Goal: Answer question/provide support

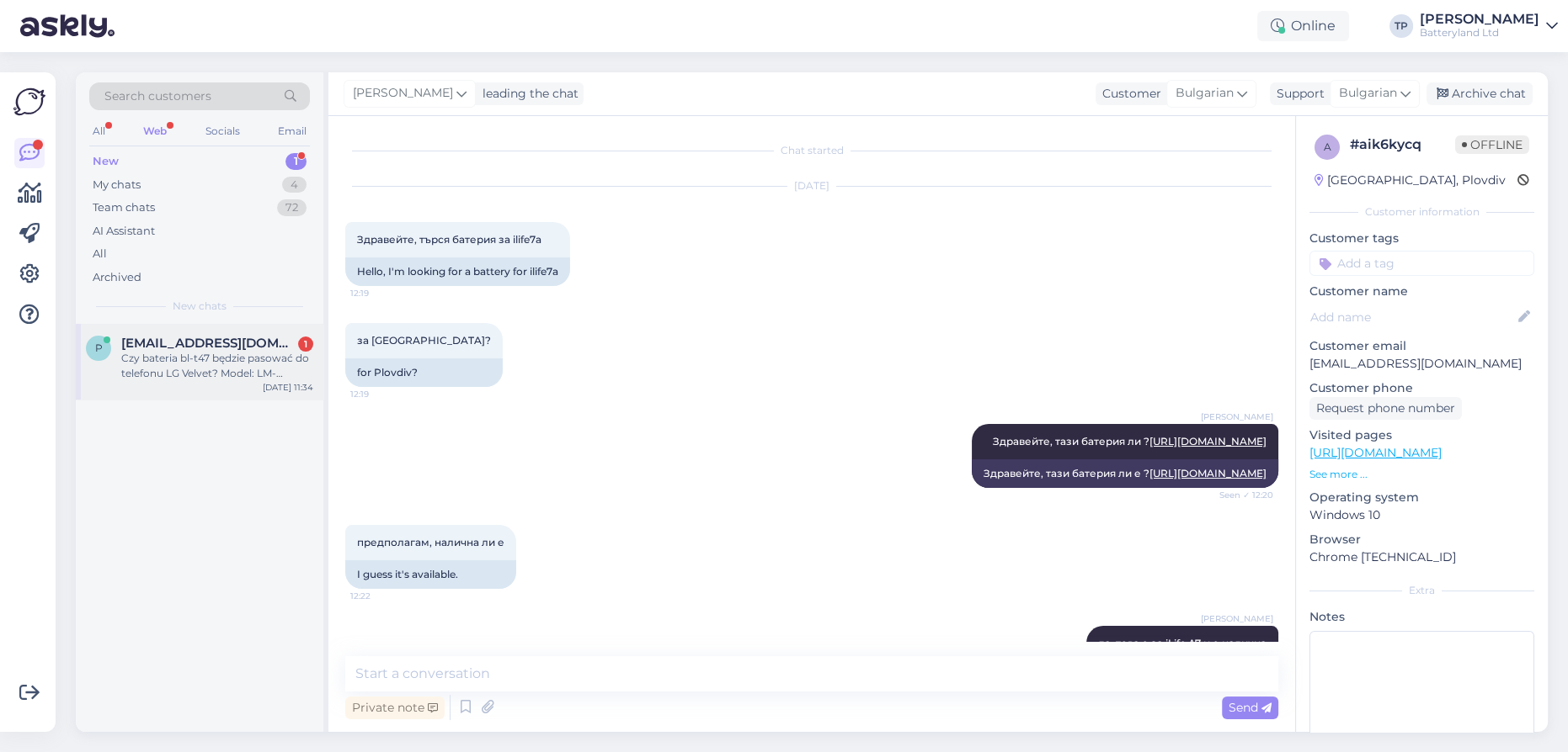
scroll to position [3556, 0]
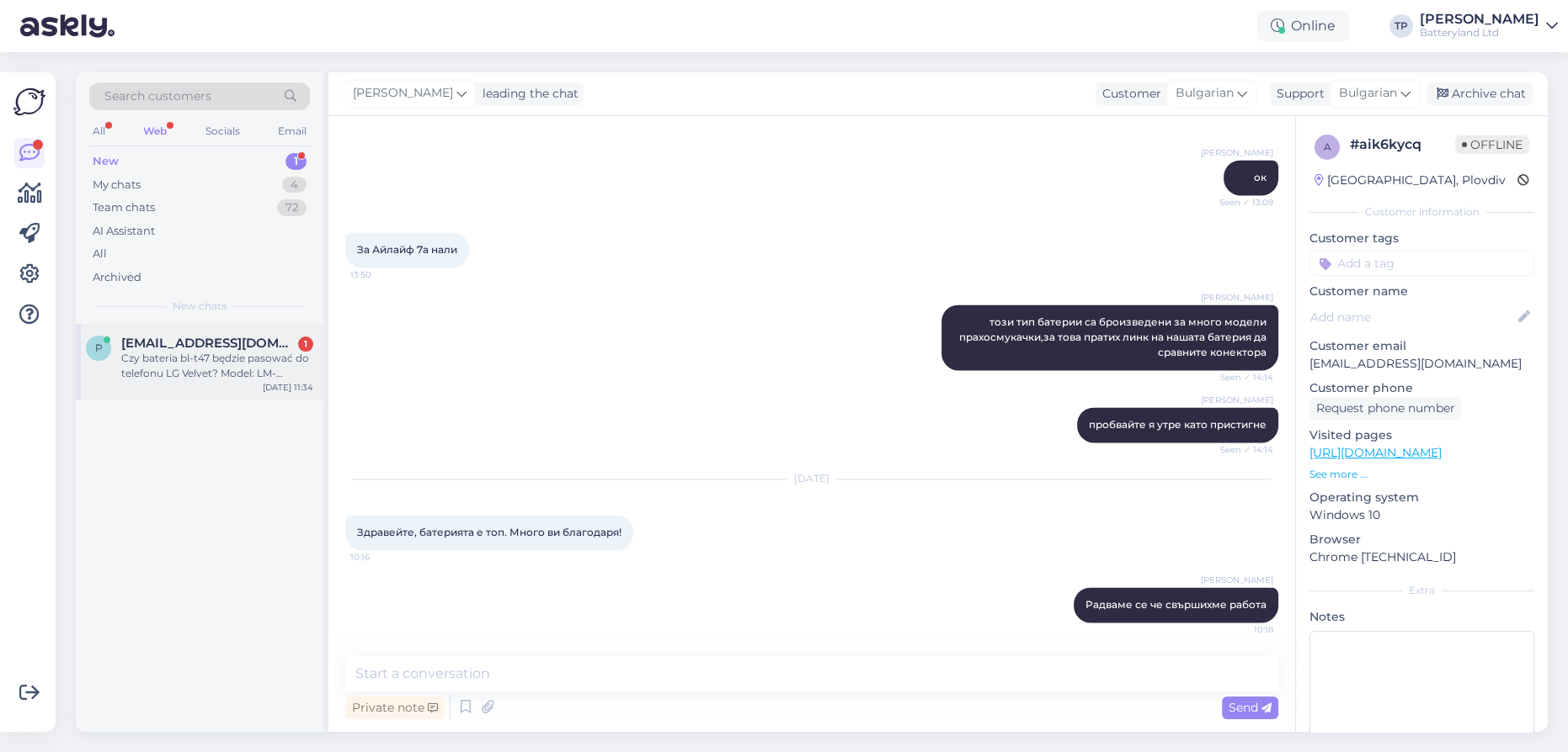
click at [303, 337] on div "1" at bounding box center [306, 344] width 16 height 16
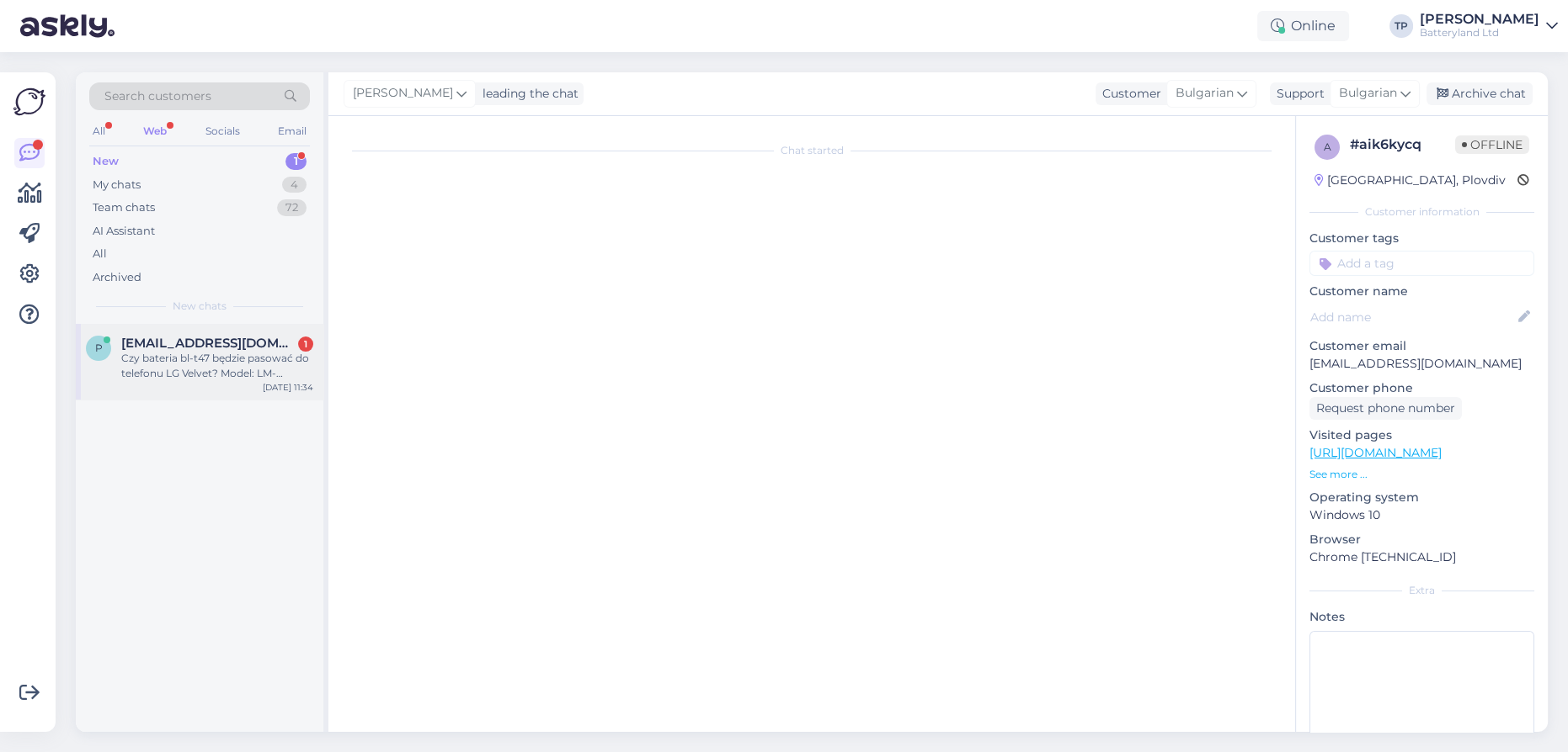
scroll to position [0, 0]
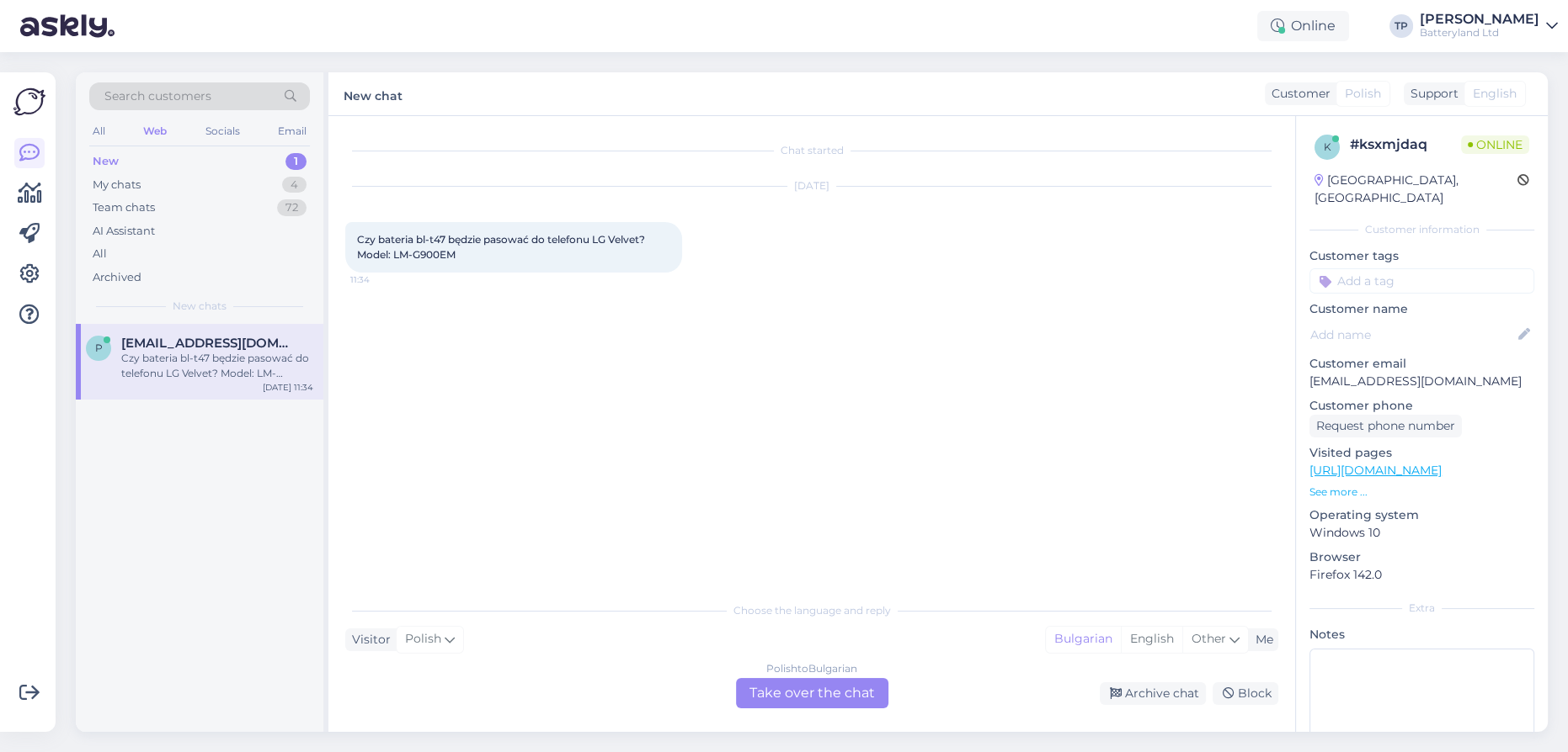
click at [799, 702] on div "Polish to Bulgarian Take over the chat" at bounding box center [812, 693] width 152 height 30
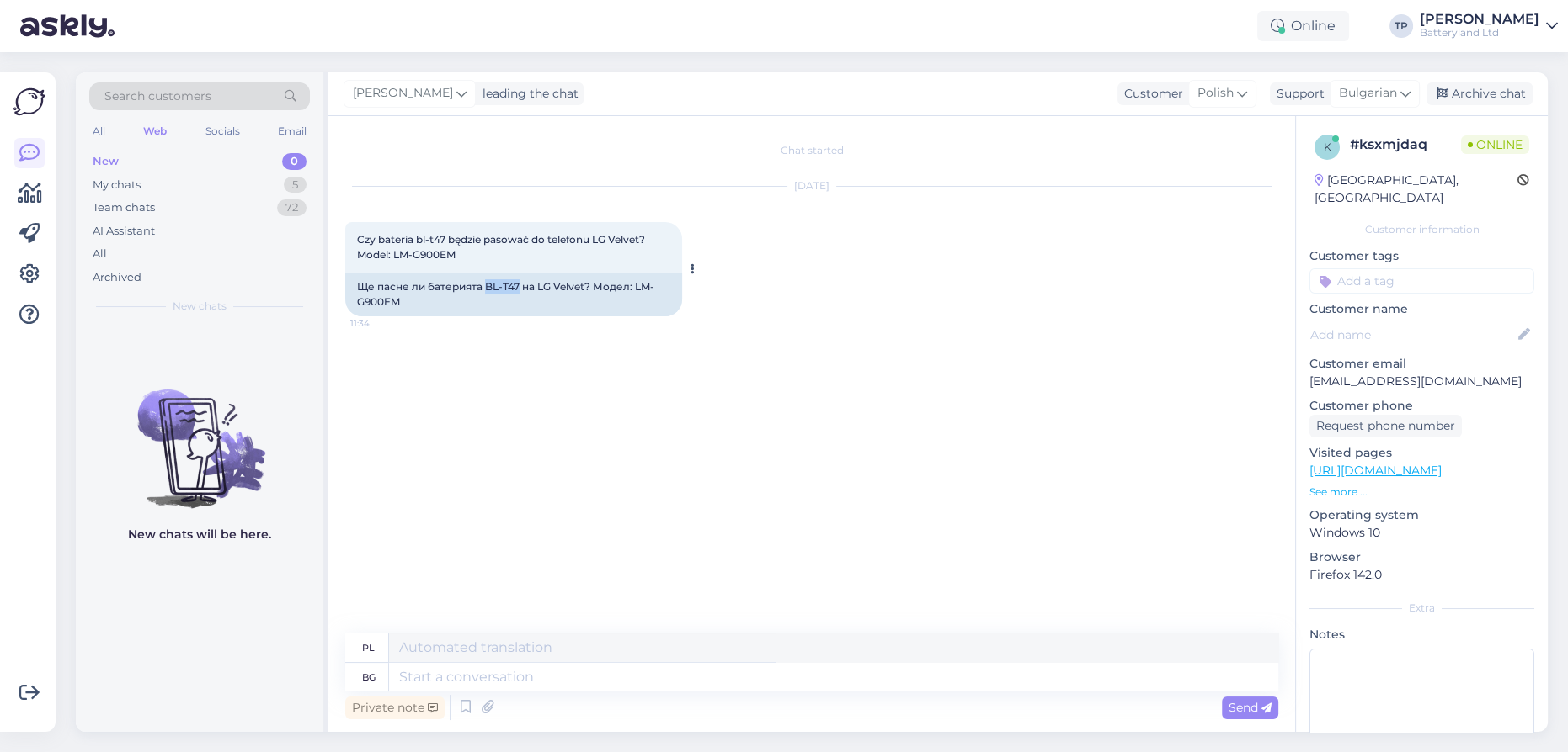
drag, startPoint x: 484, startPoint y: 281, endPoint x: 517, endPoint y: 284, distance: 33.1
click at [517, 284] on div "Ще пасне ли батерията BL-T47 на LG Velvet? Модел: LM-G900EM" at bounding box center [514, 294] width 337 height 44
copy div "BL-T47"
click at [438, 681] on textarea at bounding box center [834, 676] width 889 height 28
type textarea "Z"
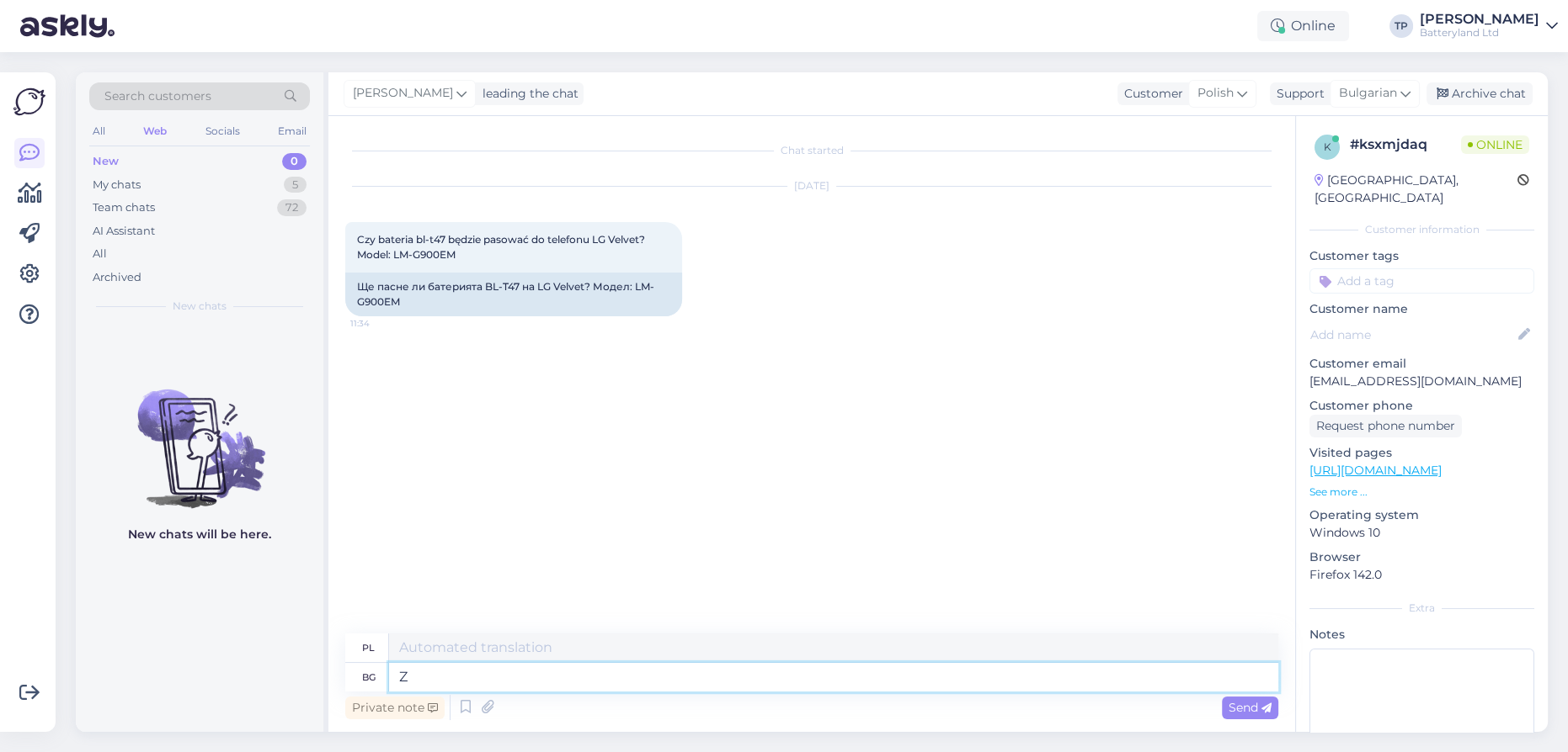
type textarea "Z"
type textarea "здравейте"
type textarea "Witam"
type textarea "здравейте,"
type textarea "Witam,"
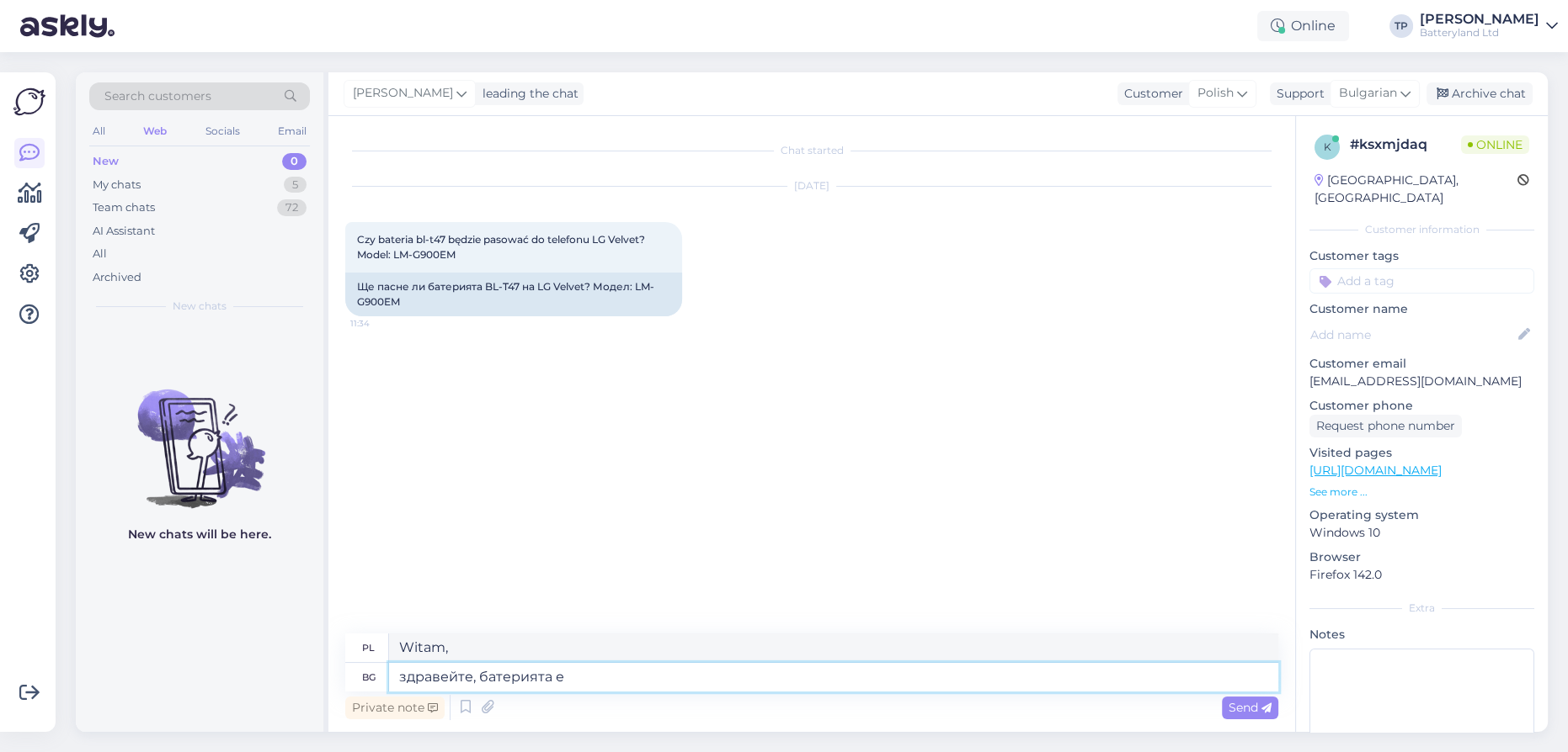
type textarea "здравейте, батерията е"
type textarea "Cześć, bateria"
type textarea "здравейте, батерията е з"
type textarea "Cześć, bateria jest"
type textarea "здравейте, батерията е за"
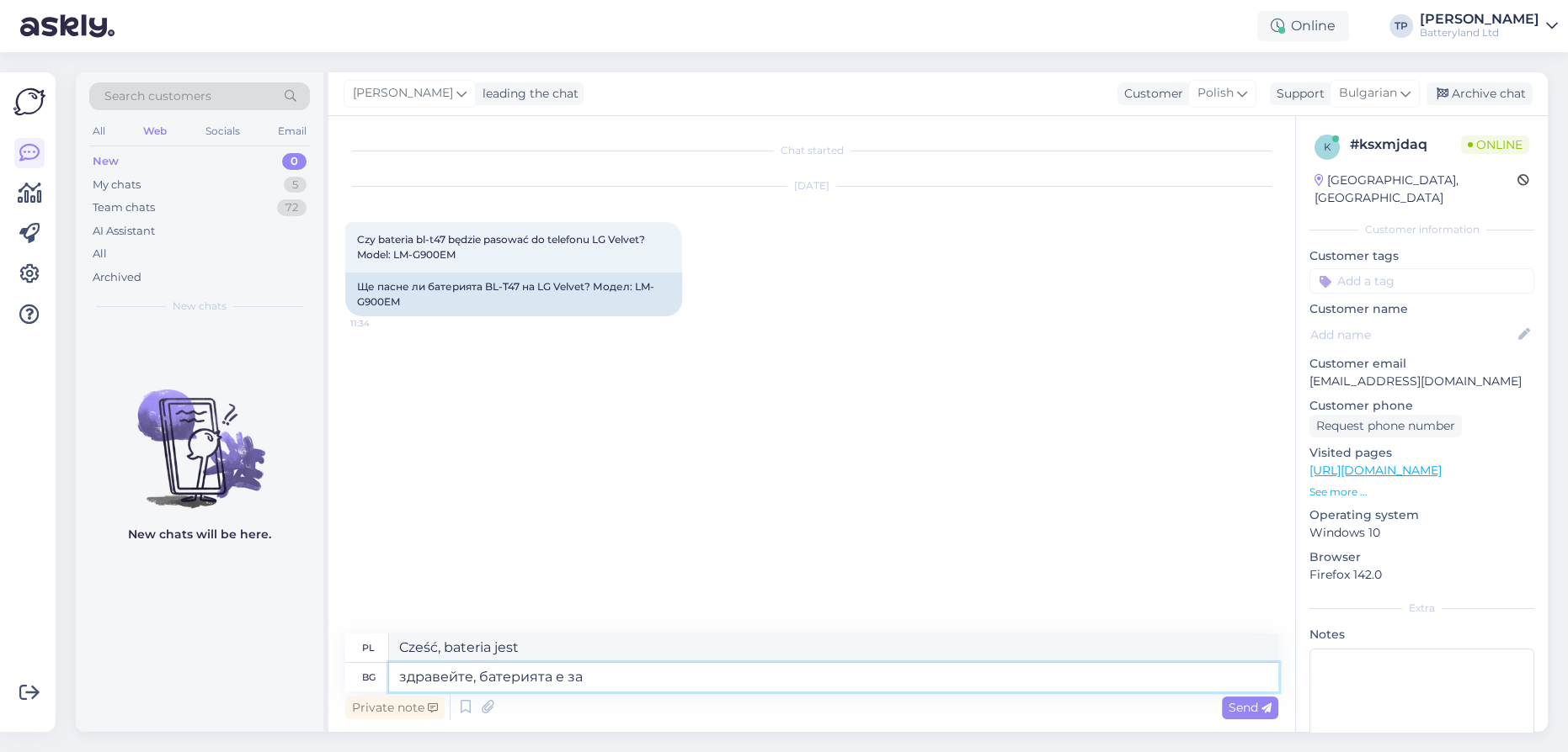
type textarea "Cześć, bateria jest do"
type textarea "здравейте, батерията е за LG"
type textarea "Cześć, bateria jest do LG"
type textarea "здравейте, батерията е за LG Velvet"
type textarea "Cześć, bateria jest do LG Velvet"
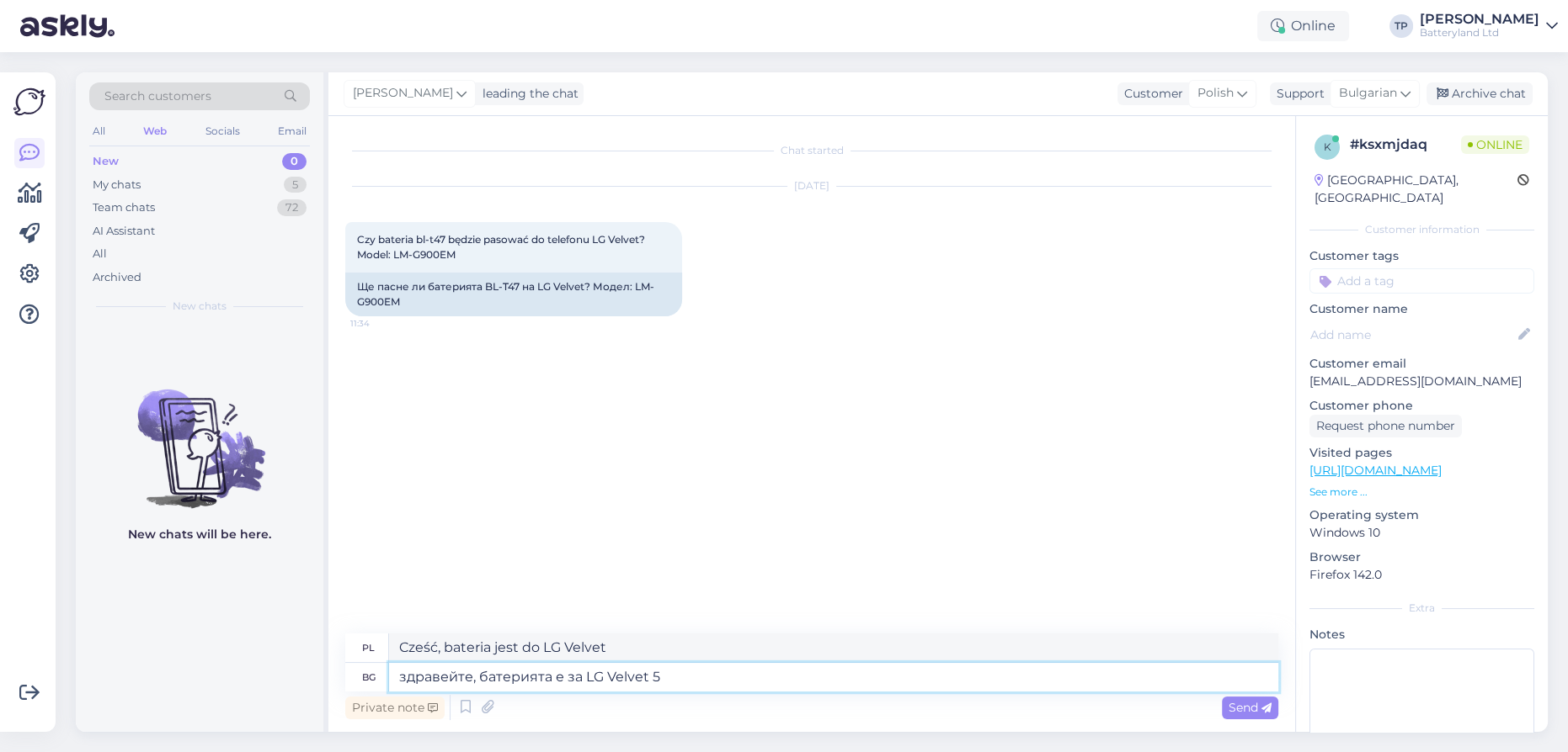
type textarea "здравейте, батерията е за LG Velvet 5G"
type textarea "Cześć, bateria jest do LG Velvet 5G"
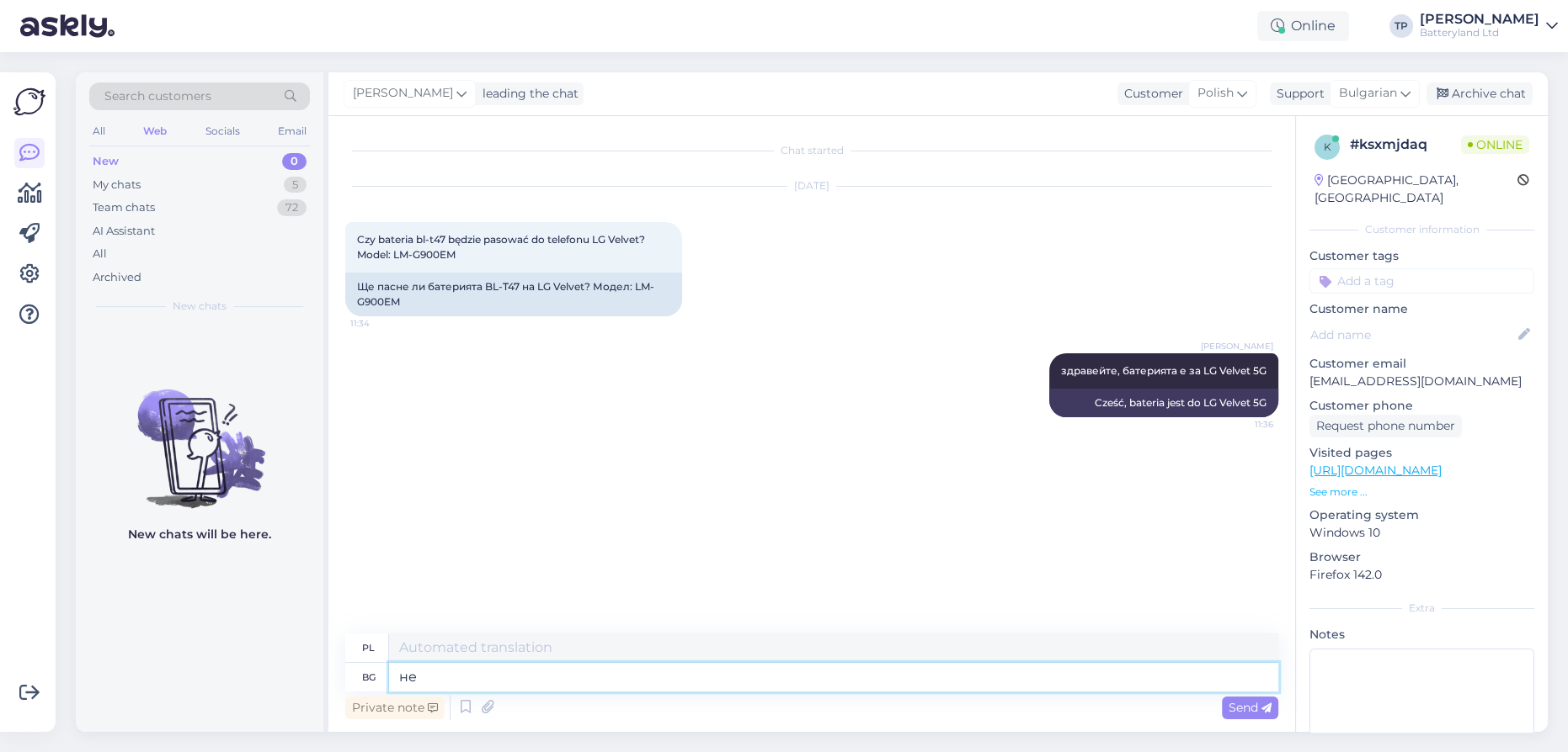
type textarea "не"
type textarea "NIE"
type textarea "не знам"
type textarea "Nie wiem"
type textarea "не знам вашият [PERSON_NAME]"
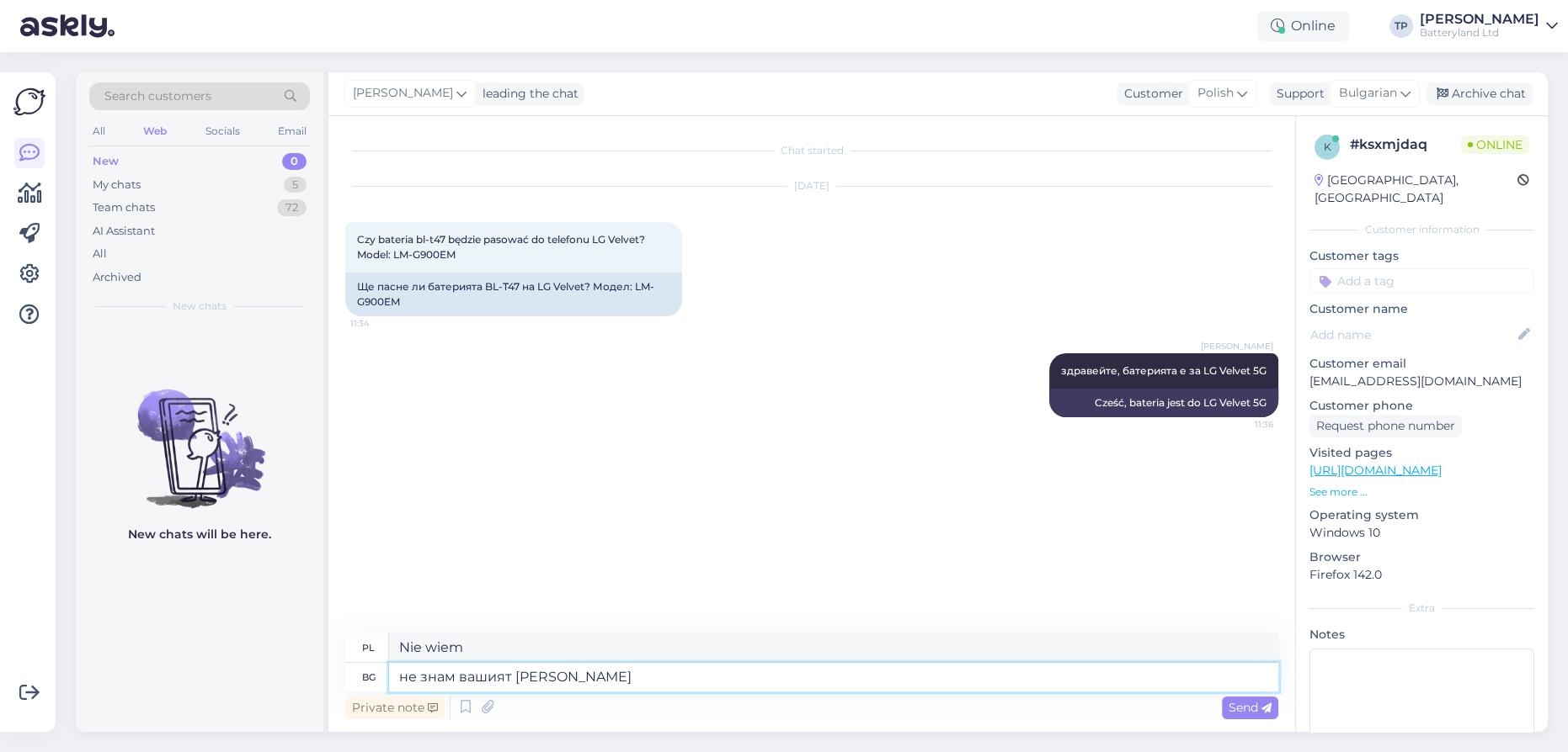
type textarea "Nie wiem, jakie są twoje."
type textarea "не знам вашият дали"
type textarea "Nie wiem, czy to twoje"
type textarea "не знам вашият дали [PERSON_NAME]"
type textarea "Nie wiem, czy to twoje."
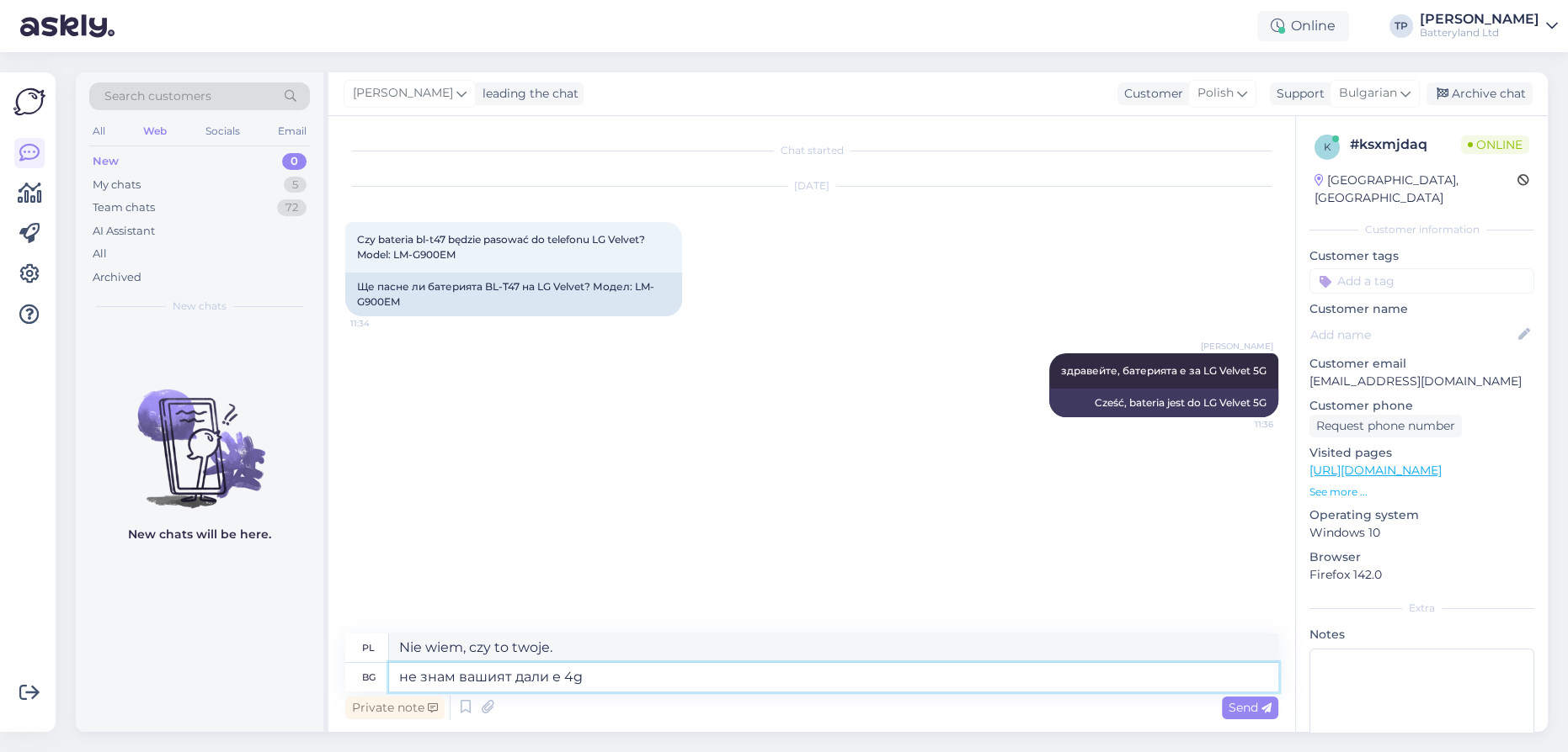
type textarea "не знам вашият дали е 4g"
type textarea "Nie wiem czy u Ciebie jest 4g."
type textarea "не знам вашият дали е 4g или"
type textarea "Nie wiem czy masz 4g czy nie."
type textarea "не знам вашият дали е 4g или 5"
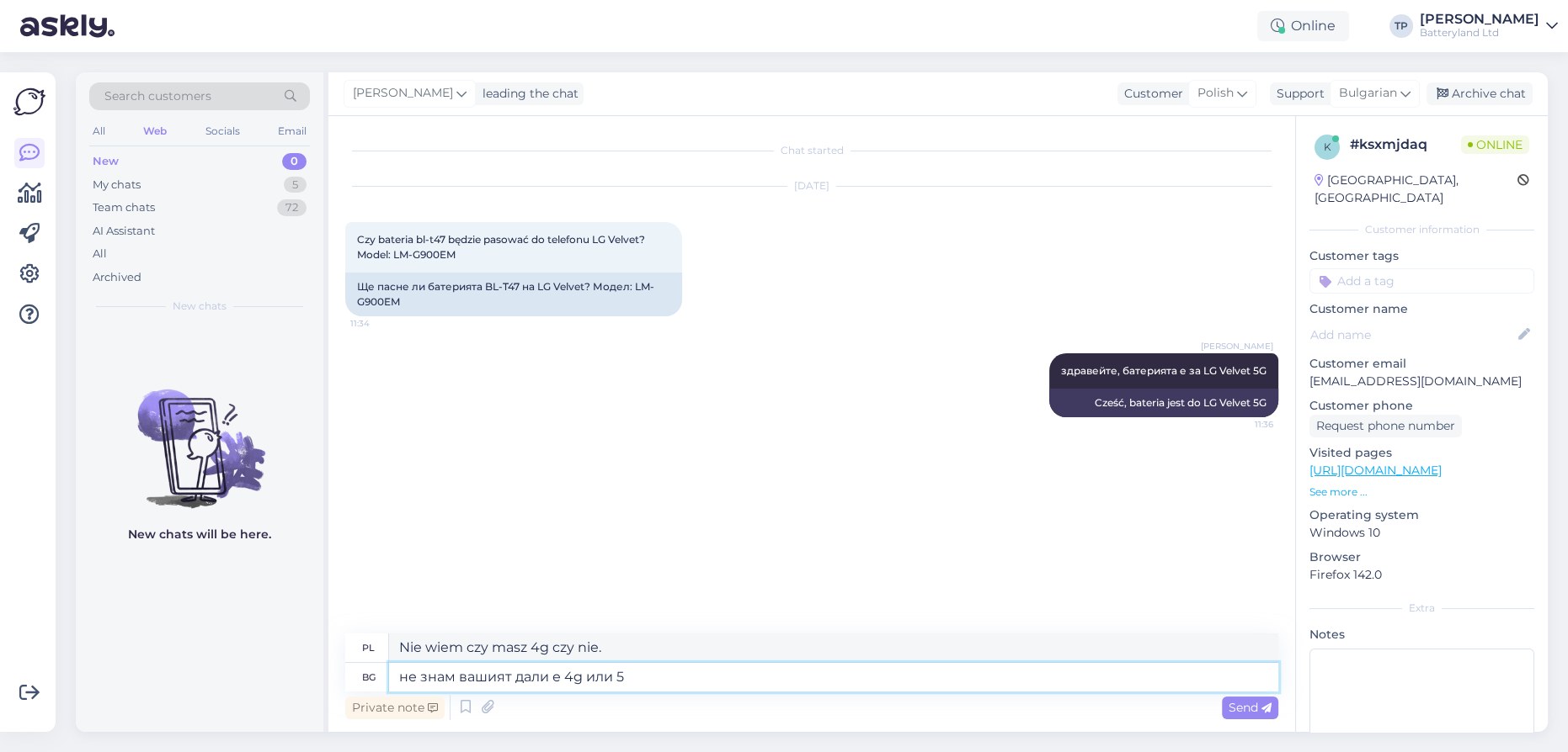
type textarea "Nie wiem czy masz 4g czy 5g."
type textarea "не знам вашият дали е 4g или 5 G"
type textarea "Nie wiem, czy u Ciebie jest 4G czy 5G."
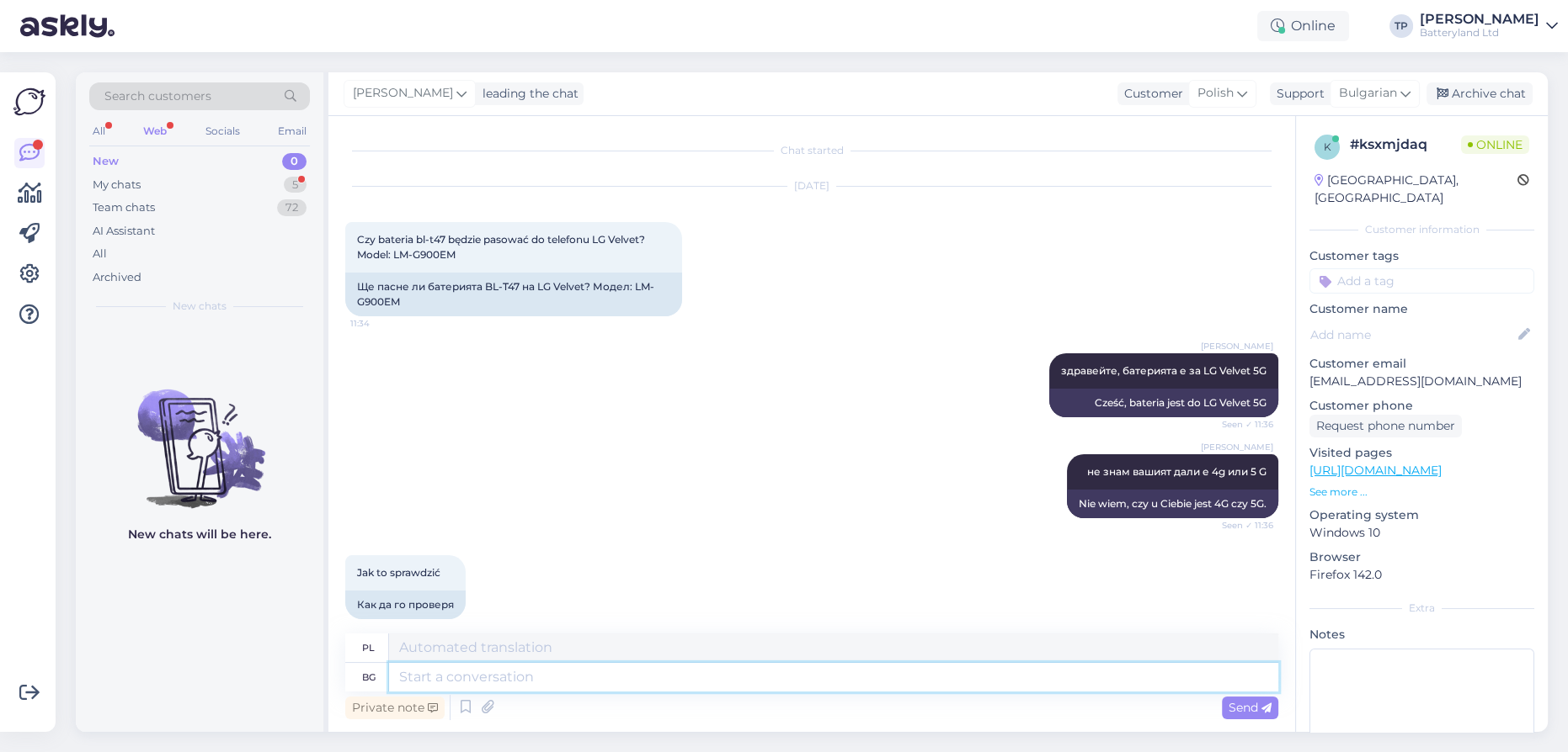
scroll to position [18, 0]
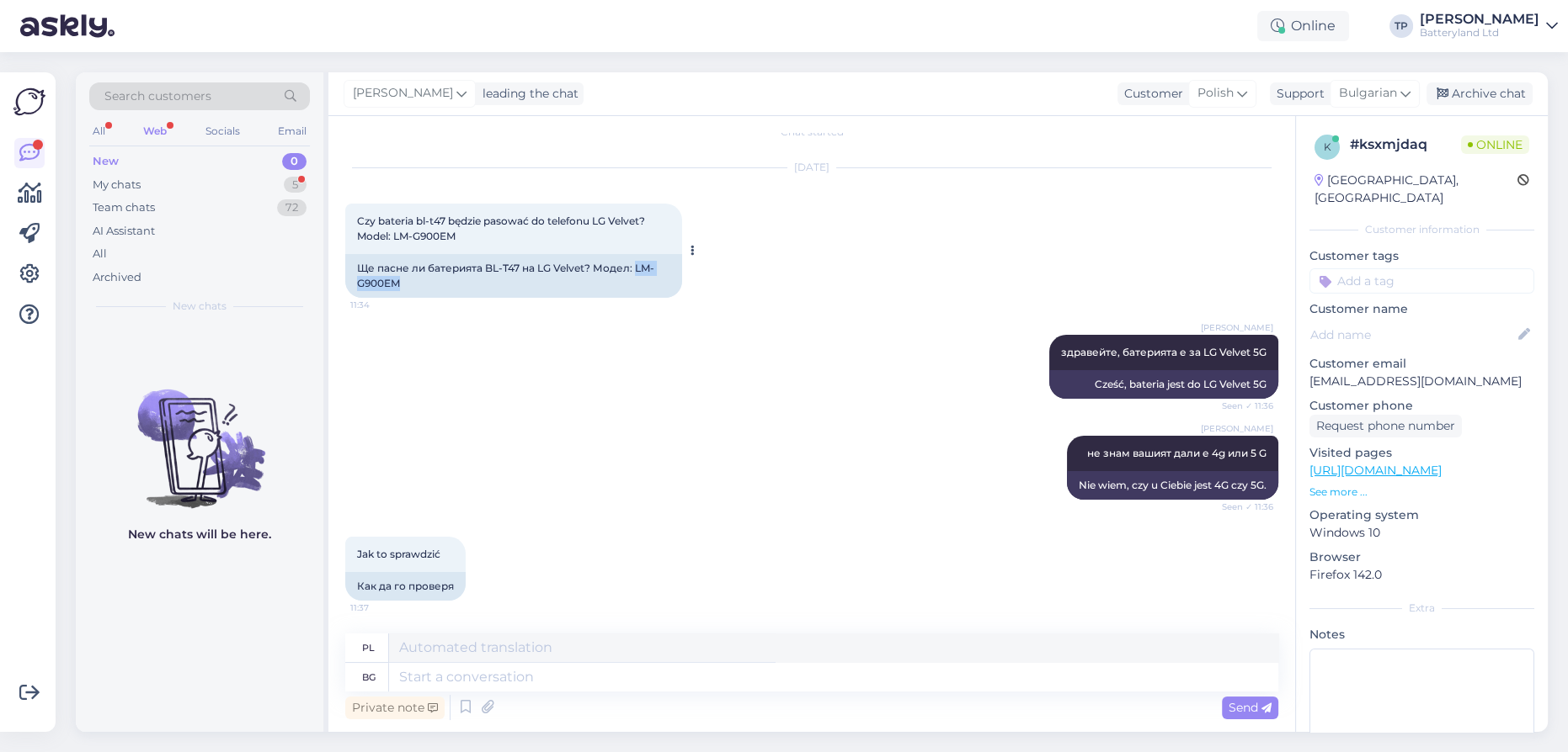
drag, startPoint x: 633, startPoint y: 268, endPoint x: 415, endPoint y: 280, distance: 218.3
click at [415, 280] on div "Ще пасне ли батерията BL-T47 на LG Velvet? Модел: LM-G900EM" at bounding box center [514, 276] width 337 height 44
copy div "LM-G900EM"
click at [442, 678] on textarea at bounding box center [834, 676] width 889 height 28
type textarea "W"
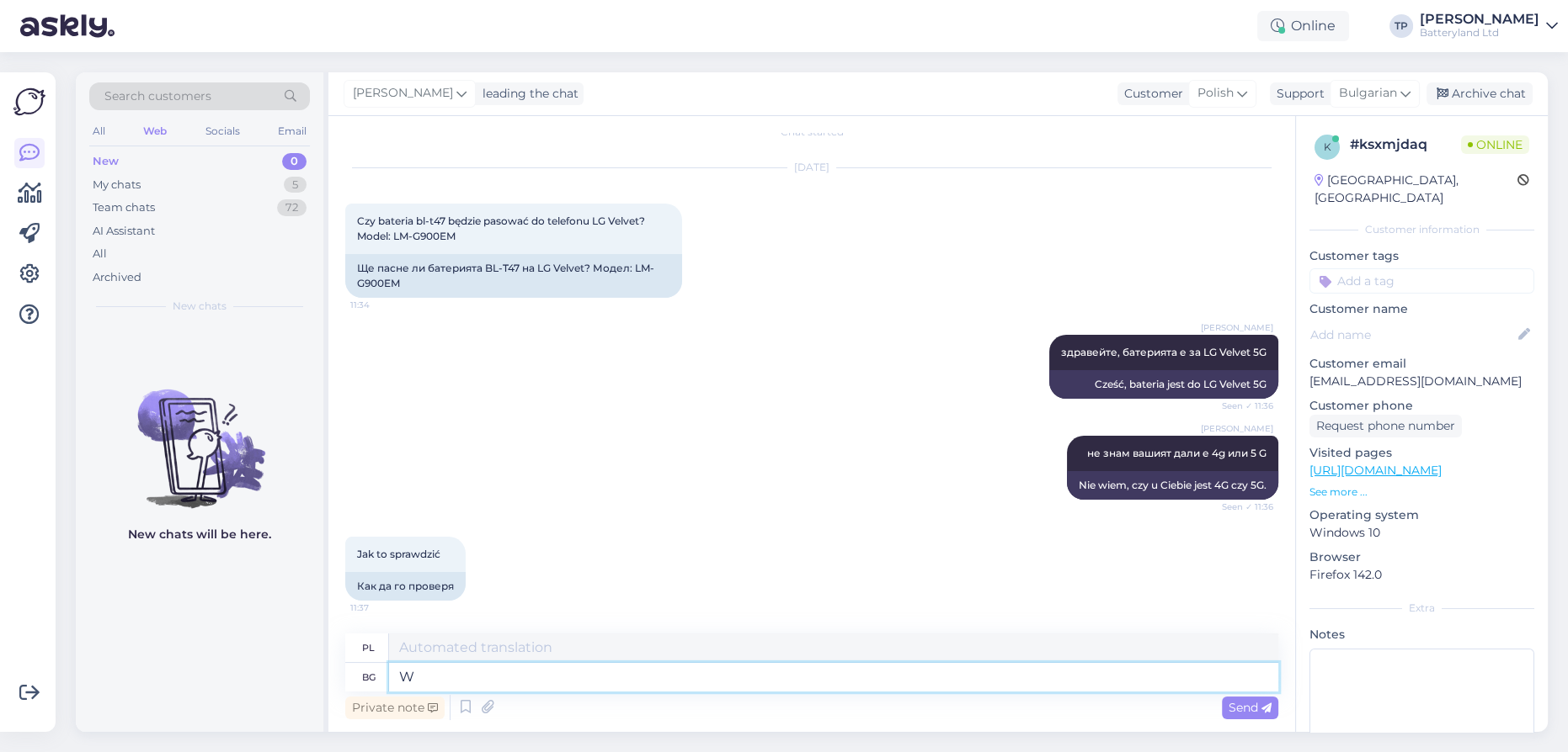
type textarea "W"
type textarea "В настойките н"
type textarea "W naparach"
type textarea "В настойките на м"
type textarea "Za namową"
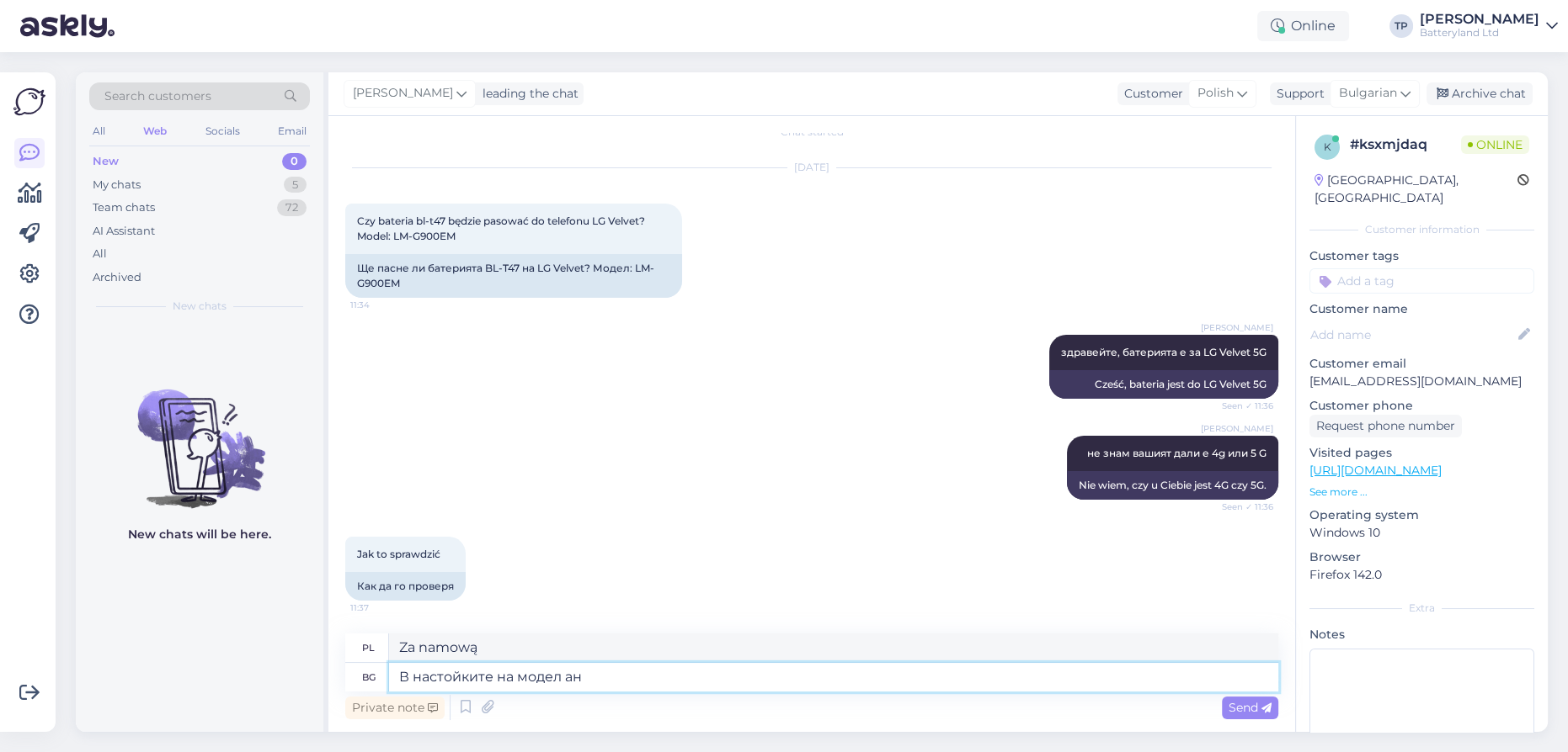
type textarea "В настойките на модел ане"
type textarea "W ustawieniach modelu"
type textarea "В настойките на модел ане"
type textarea "W ustawieniach modelu,"
type textarea "В настойките на модел ане ши"
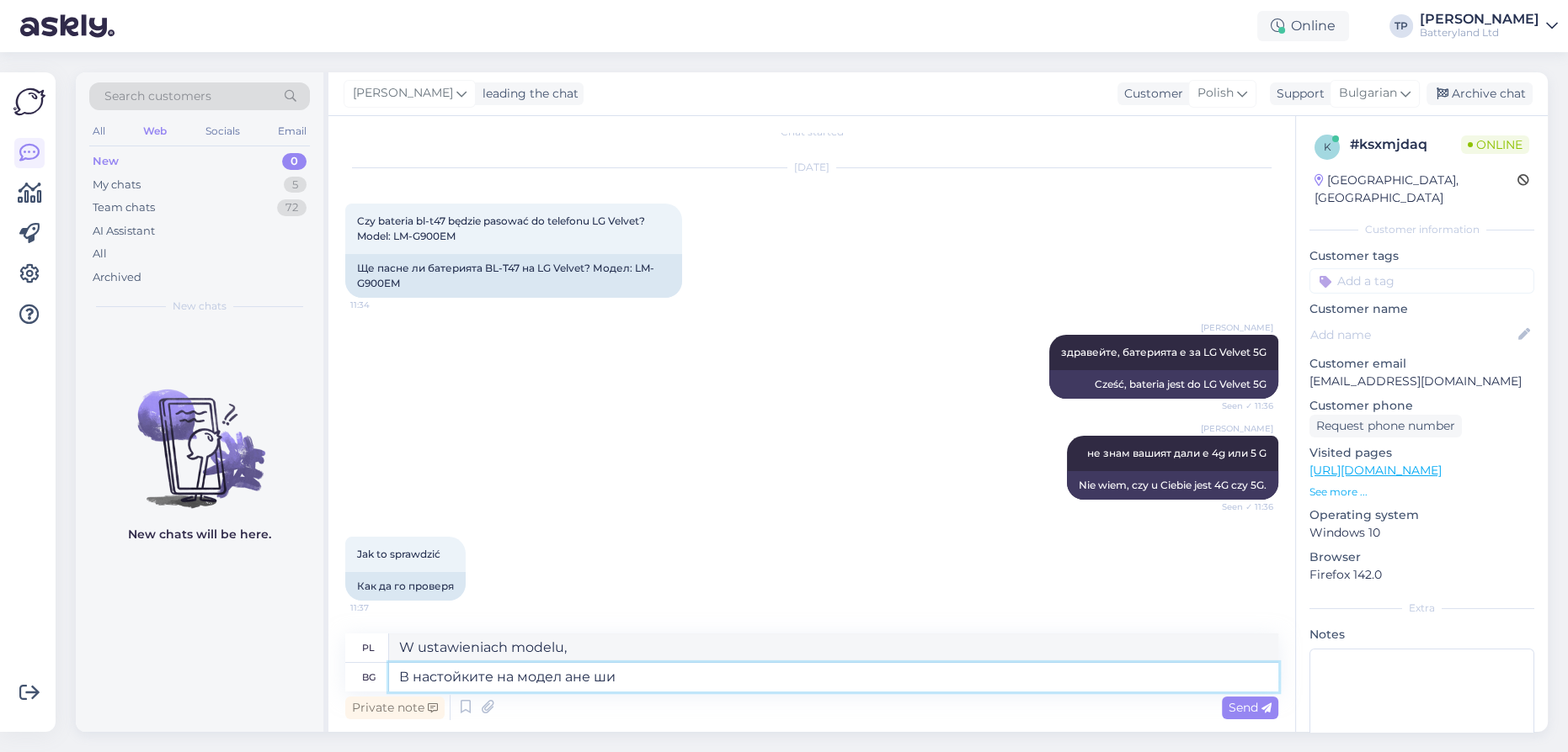
type textarea "W ustawieniach modelu ane shi"
type textarea "В настойките на модел ане"
type textarea "W ustawieniach modelu,"
type textarea "В настойките на модел [PERSON_NAME] пише"
type textarea "W ustawieniach modelu nie ma takiej informacji"
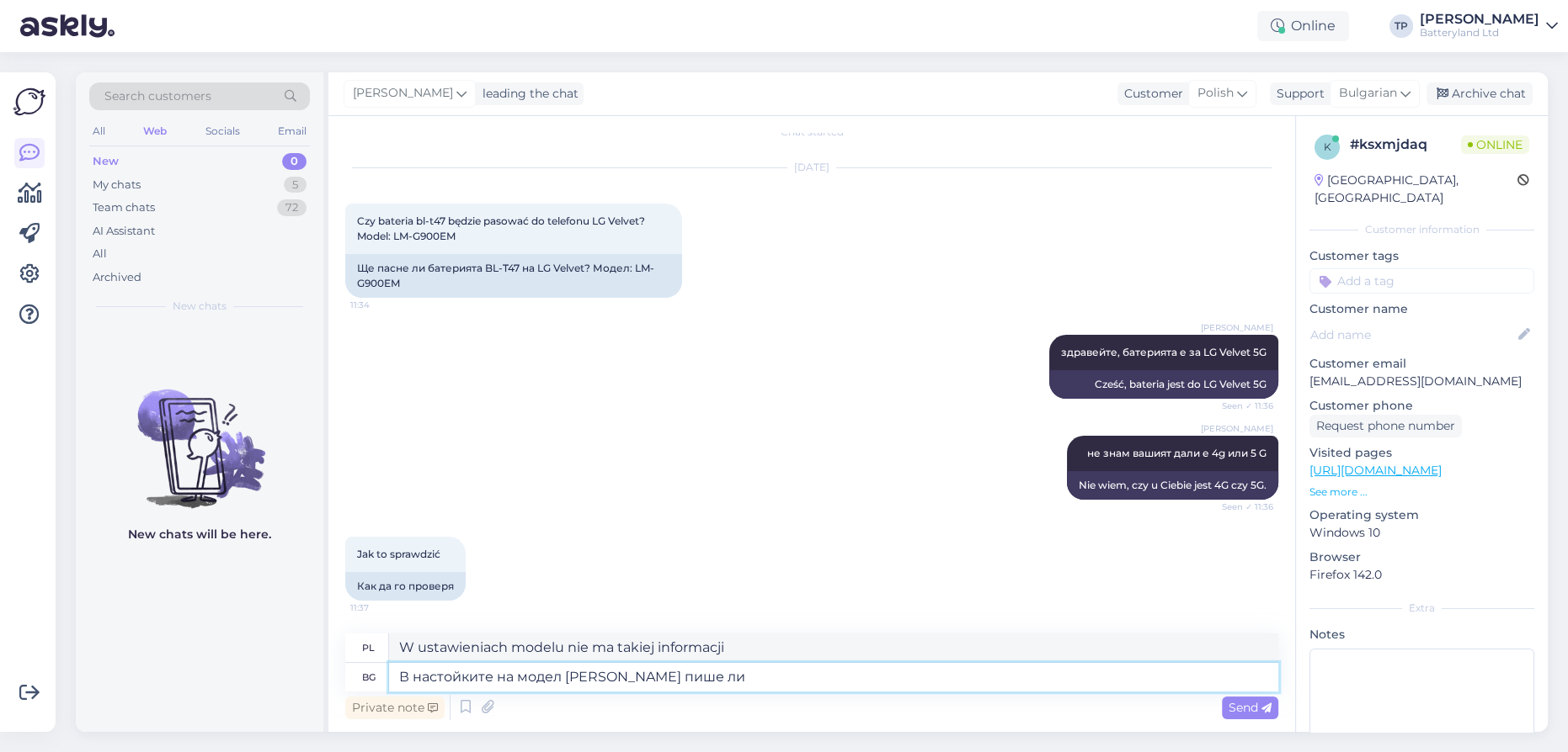
type textarea "В настойките на модел [PERSON_NAME] пише ли?"
type textarea "Czy nie jest to napisane w specyfikacji modelu?"
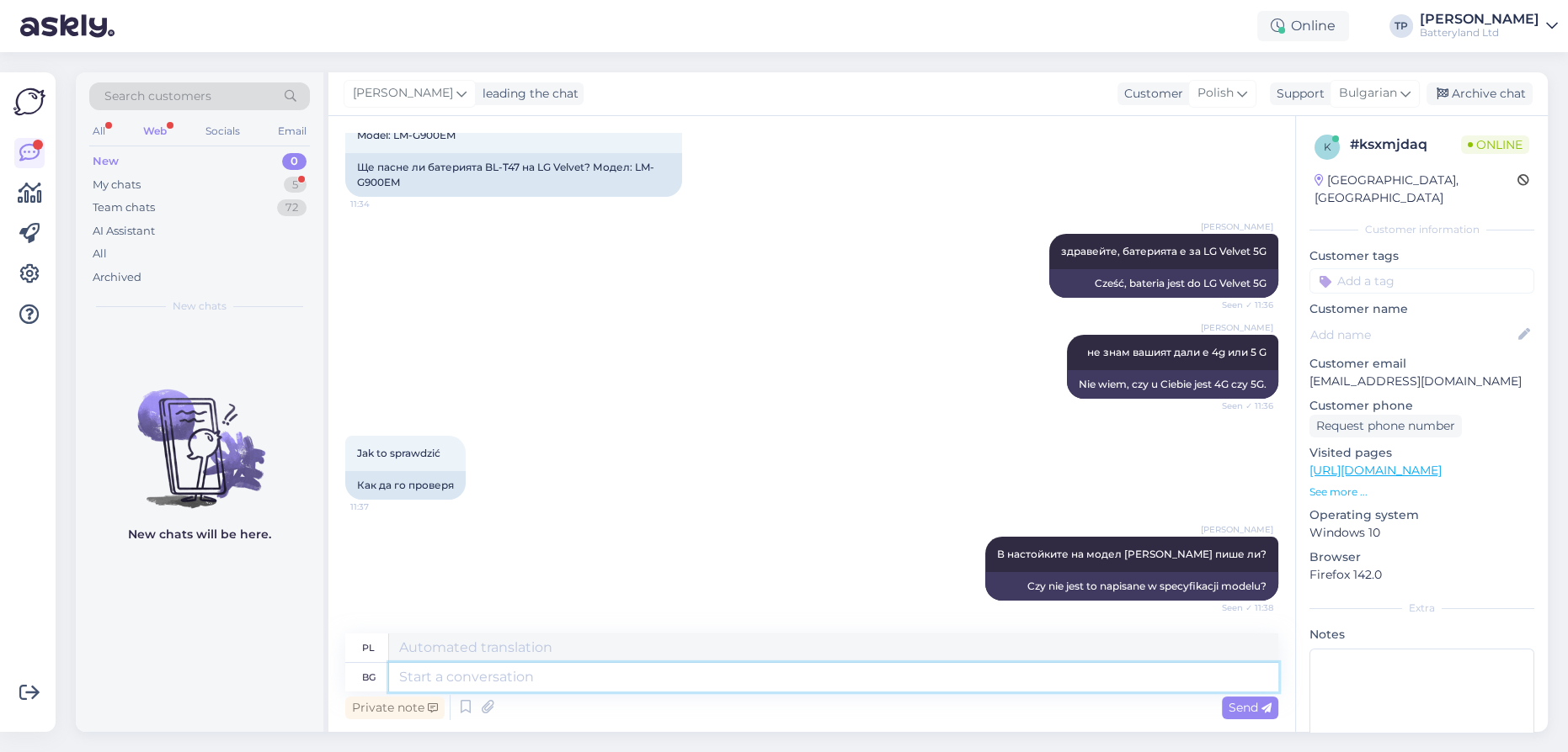
scroll to position [220, 0]
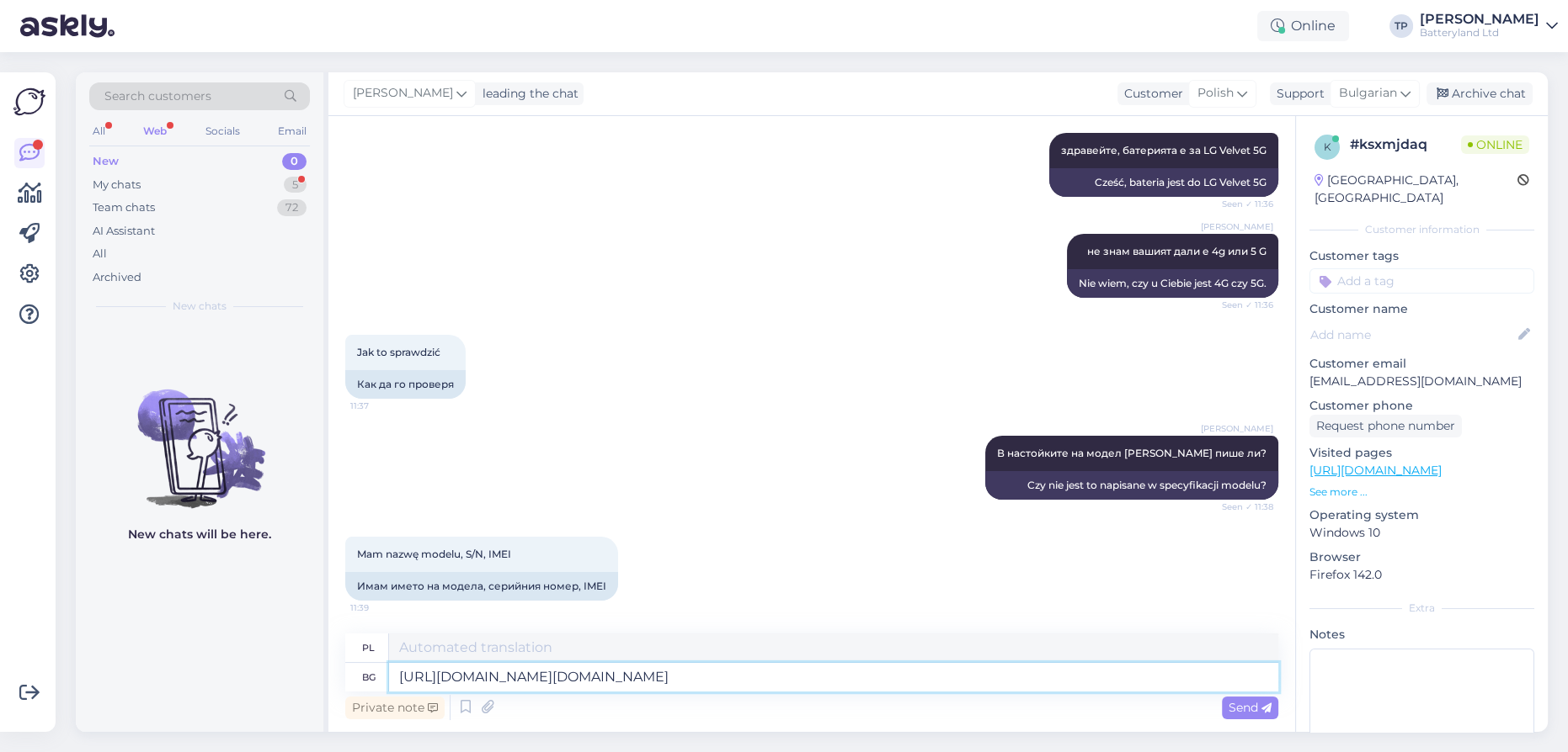
click at [452, 674] on textarea "[URL][DOMAIN_NAME][DOMAIN_NAME]" at bounding box center [834, 676] width 889 height 28
click at [433, 683] on textarea "[URL][DOMAIN_NAME][DOMAIN_NAME]" at bounding box center [834, 676] width 889 height 28
click at [436, 679] on textarea "[URL][DOMAIN_NAME][DOMAIN_NAME]" at bounding box center [834, 676] width 889 height 28
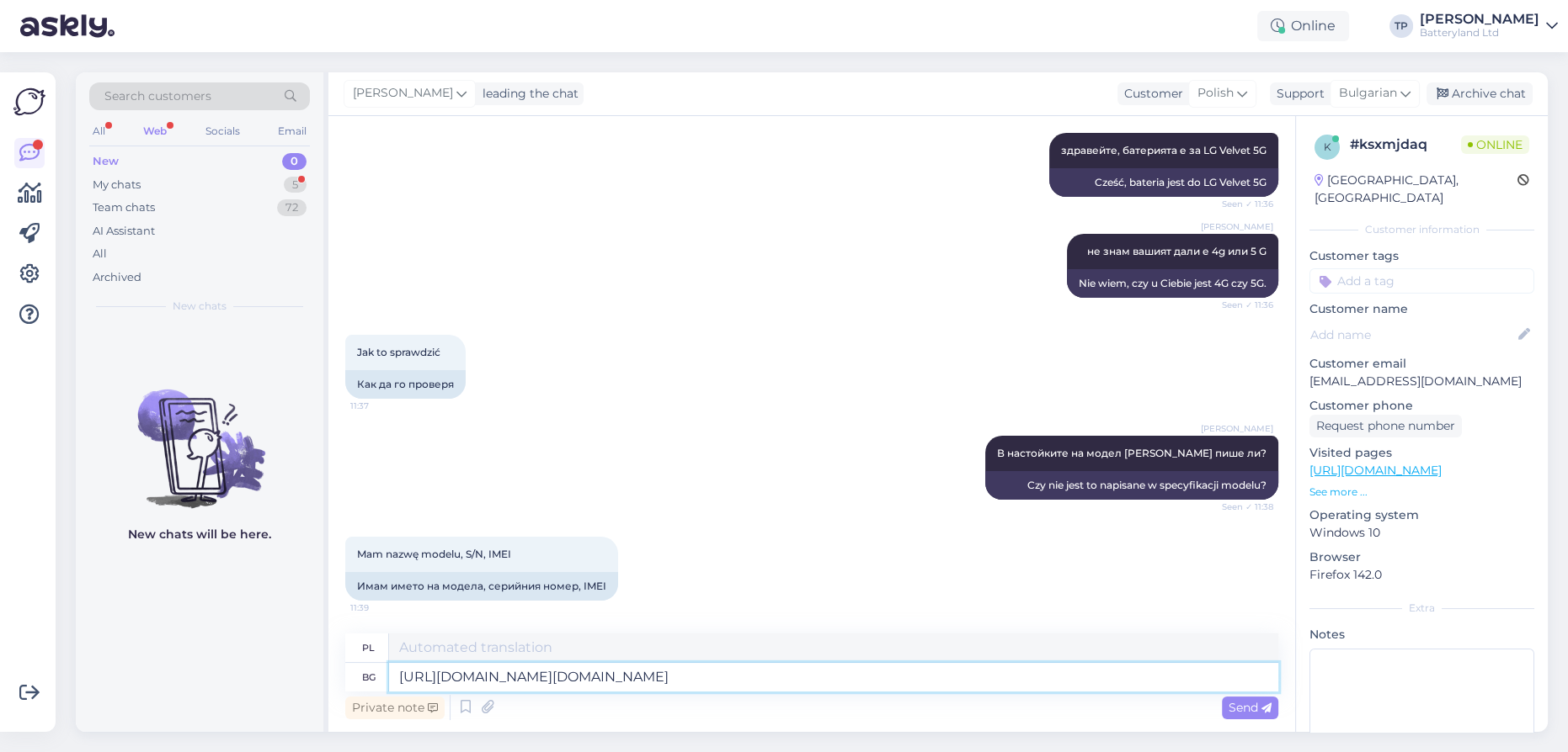
click at [436, 679] on textarea "[URL][DOMAIN_NAME][DOMAIN_NAME]" at bounding box center [834, 676] width 889 height 28
paste textarea "[URL][DOMAIN_NAME][DOMAIN_NAME]"
type textarea "https:[URL][DOMAIN_NAME][DOMAIN_NAME][DOMAIN_NAME][DOMAIN_NAME]"
click at [1168, 676] on textarea "https:[URL][DOMAIN_NAME][DOMAIN_NAME][DOMAIN_NAME][DOMAIN_NAME]" at bounding box center [834, 676] width 889 height 28
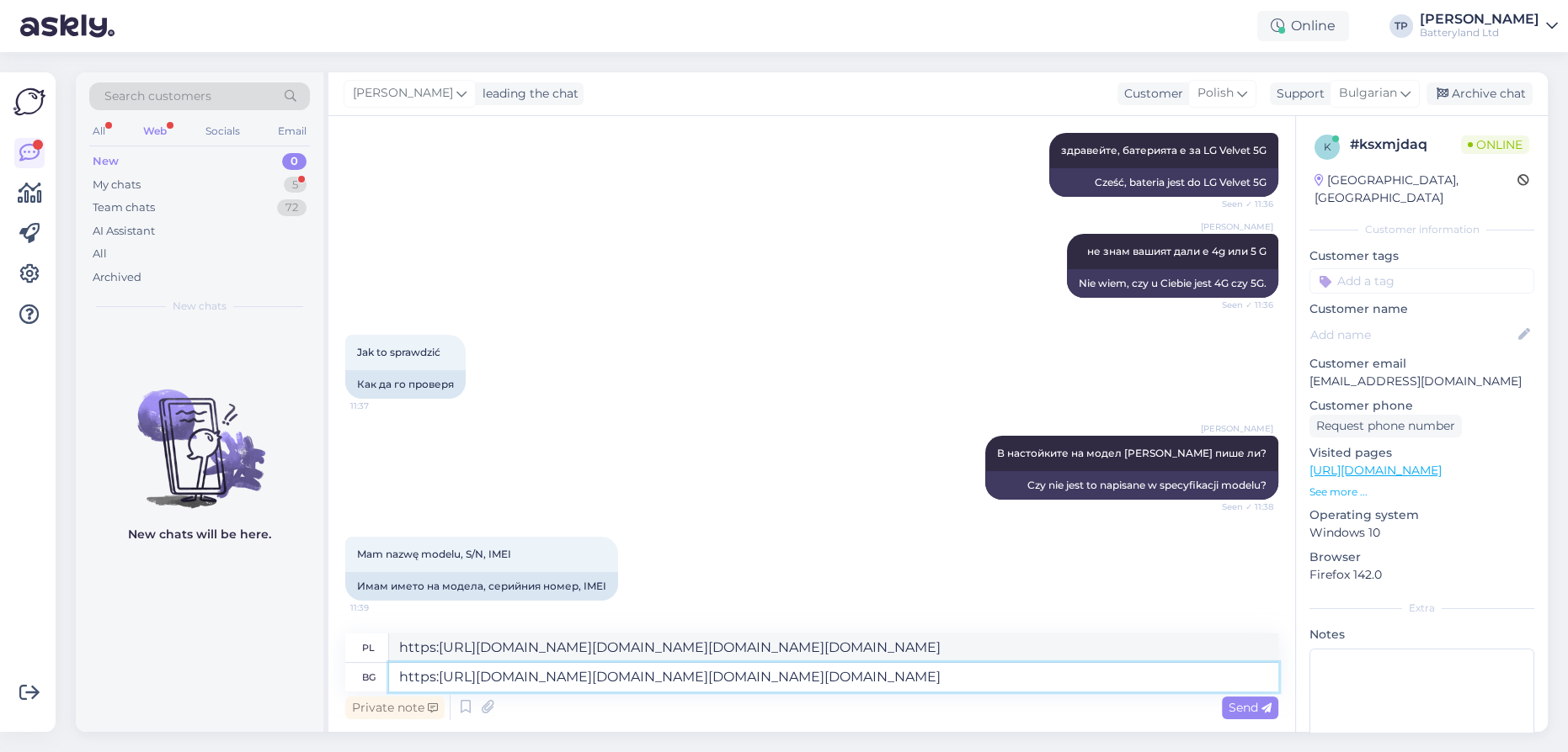
drag, startPoint x: 1138, startPoint y: 673, endPoint x: 331, endPoint y: 648, distance: 807.4
click at [331, 648] on div "Chat started [DATE] Czy bateria bl-t47 będzie pasować do telefonu LG Velvet? Mo…" at bounding box center [811, 424] width 966 height 616
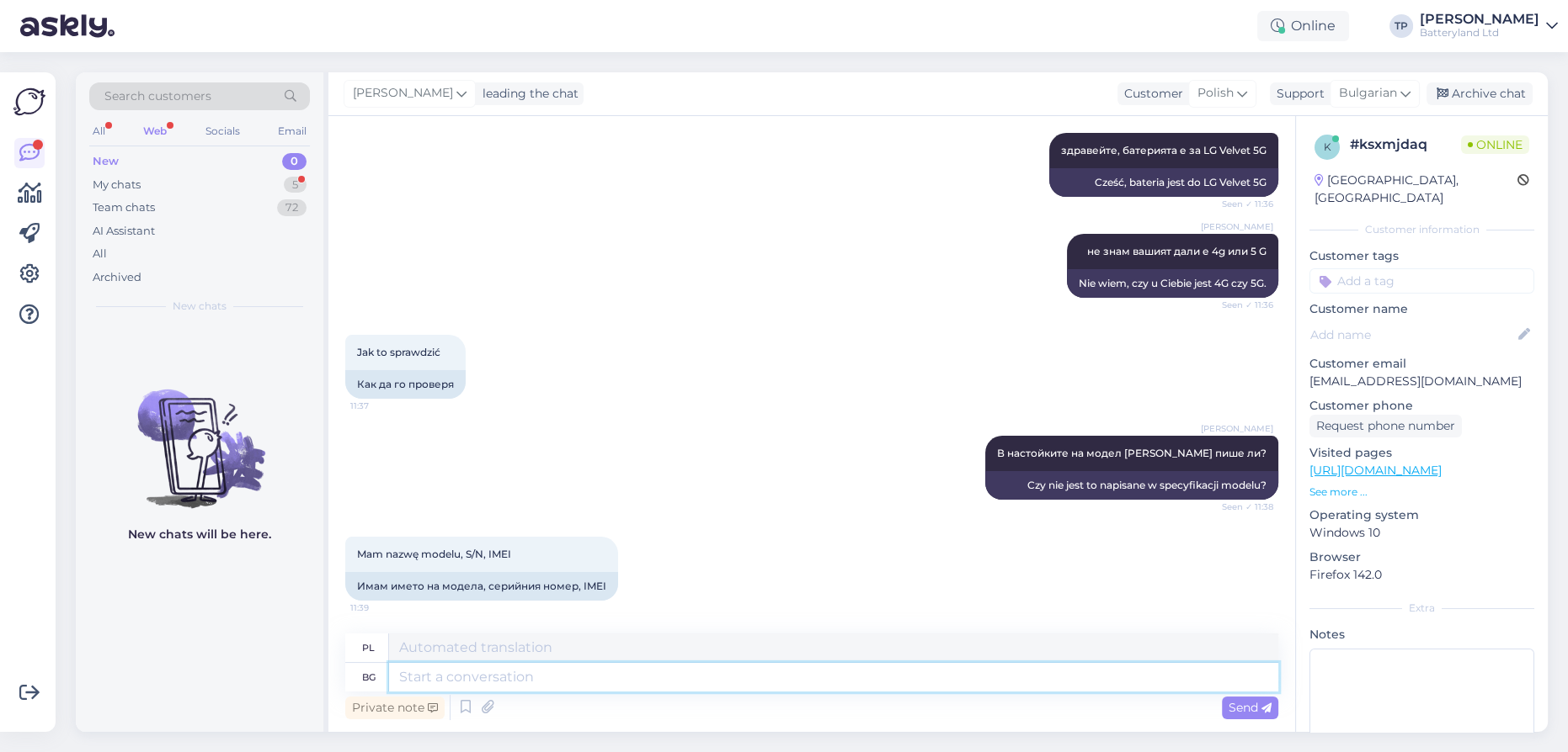
paste textarea "[URL][DOMAIN_NAME][DOMAIN_NAME]"
type textarea "[URL][DOMAIN_NAME][DOMAIN_NAME]"
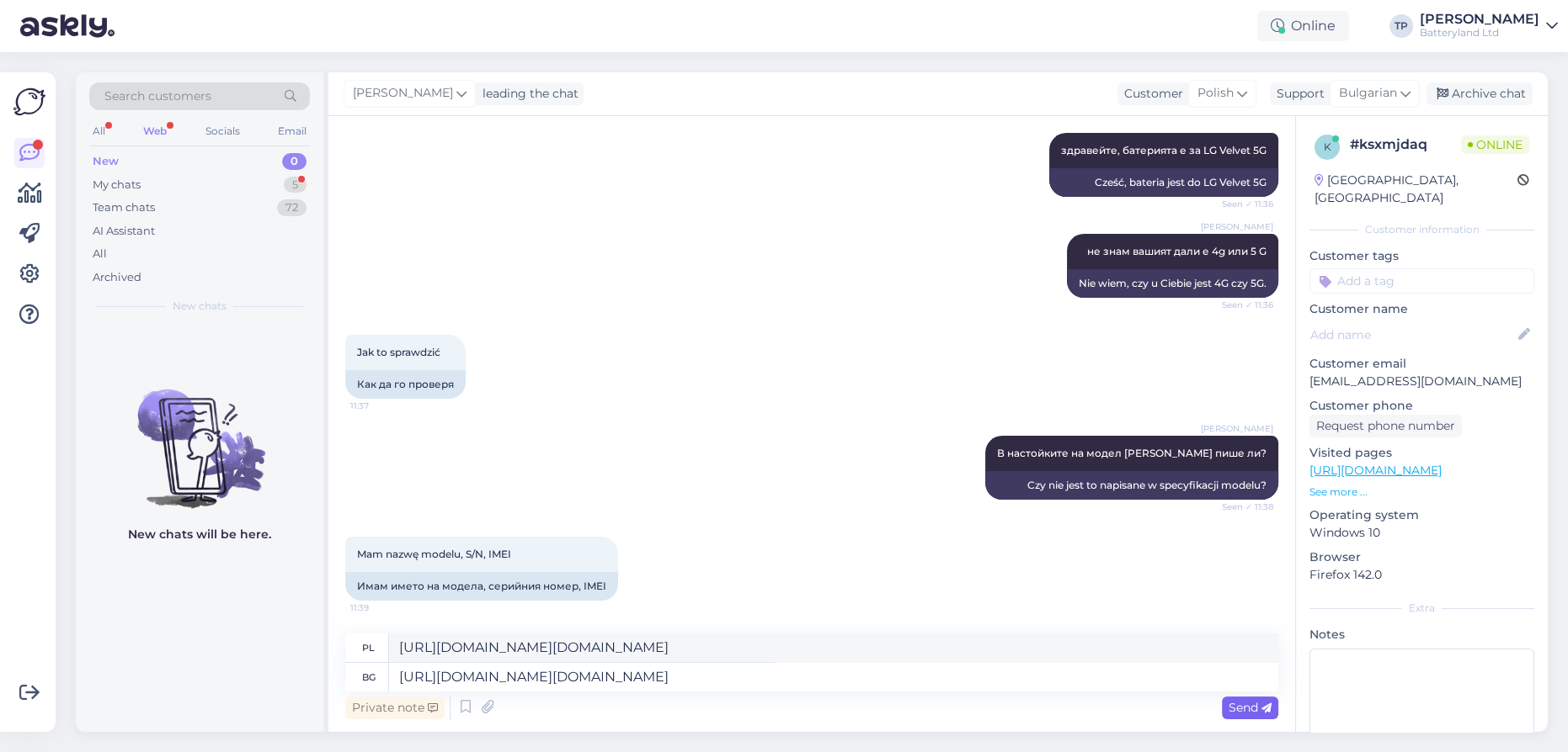
click at [1266, 706] on icon at bounding box center [1266, 708] width 10 height 10
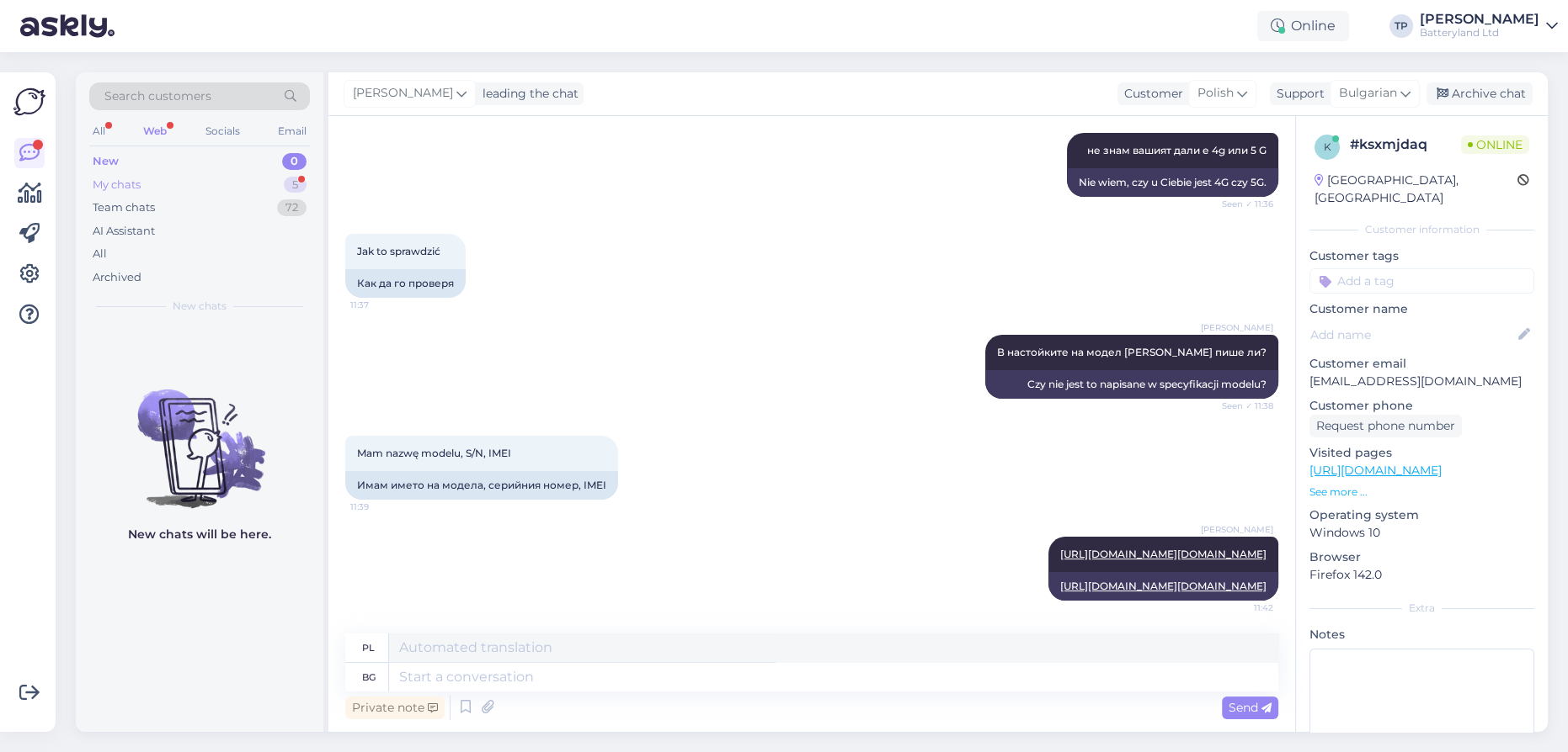
click at [128, 184] on div "My chats" at bounding box center [116, 184] width 48 height 16
click at [193, 185] on div "My chats 5" at bounding box center [199, 185] width 220 height 23
click at [146, 125] on div "Web" at bounding box center [154, 131] width 30 height 22
click at [159, 125] on div "Web" at bounding box center [154, 131] width 30 height 22
click at [163, 177] on div "My chats 5" at bounding box center [199, 185] width 220 height 23
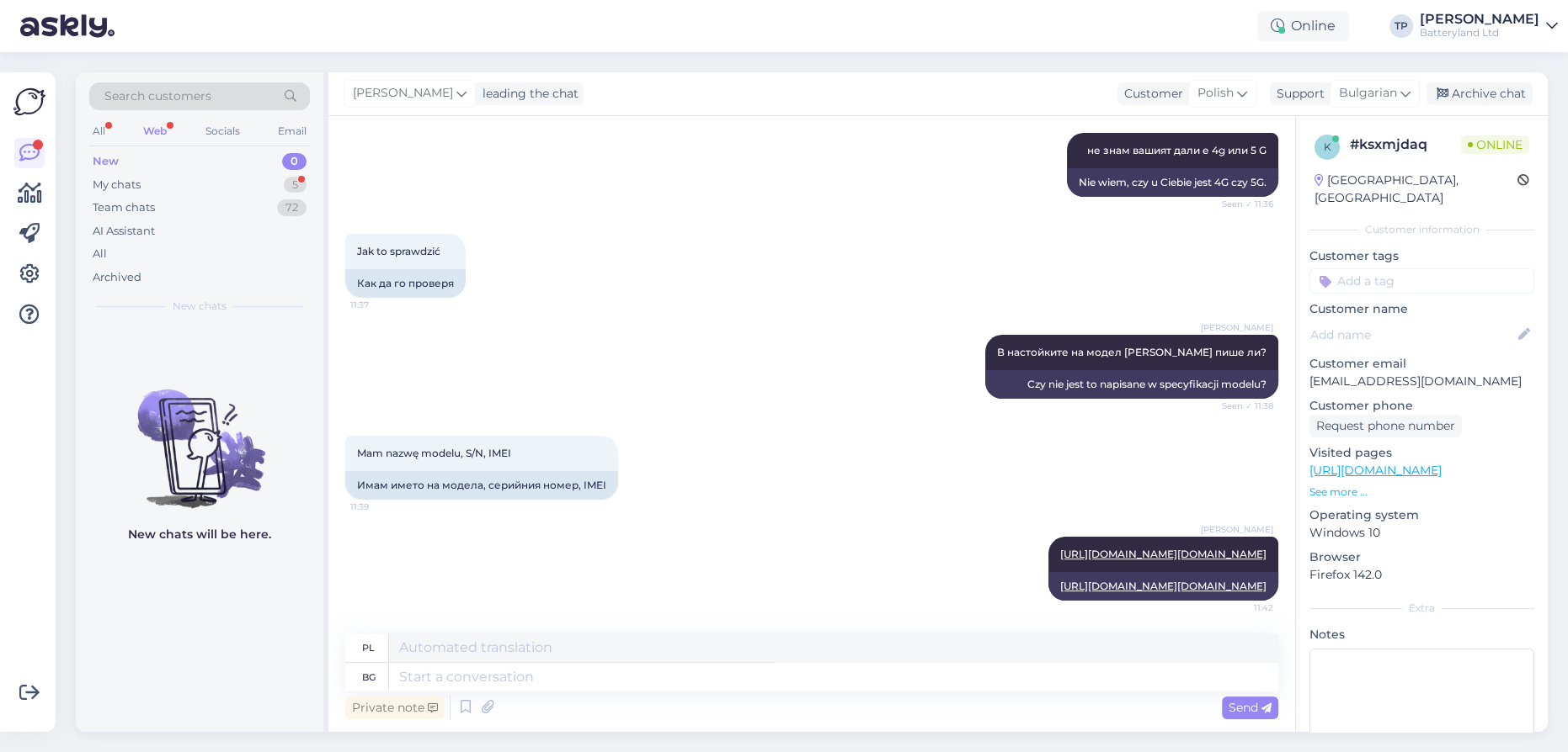
click at [163, 185] on div "My chats 5" at bounding box center [199, 185] width 220 height 23
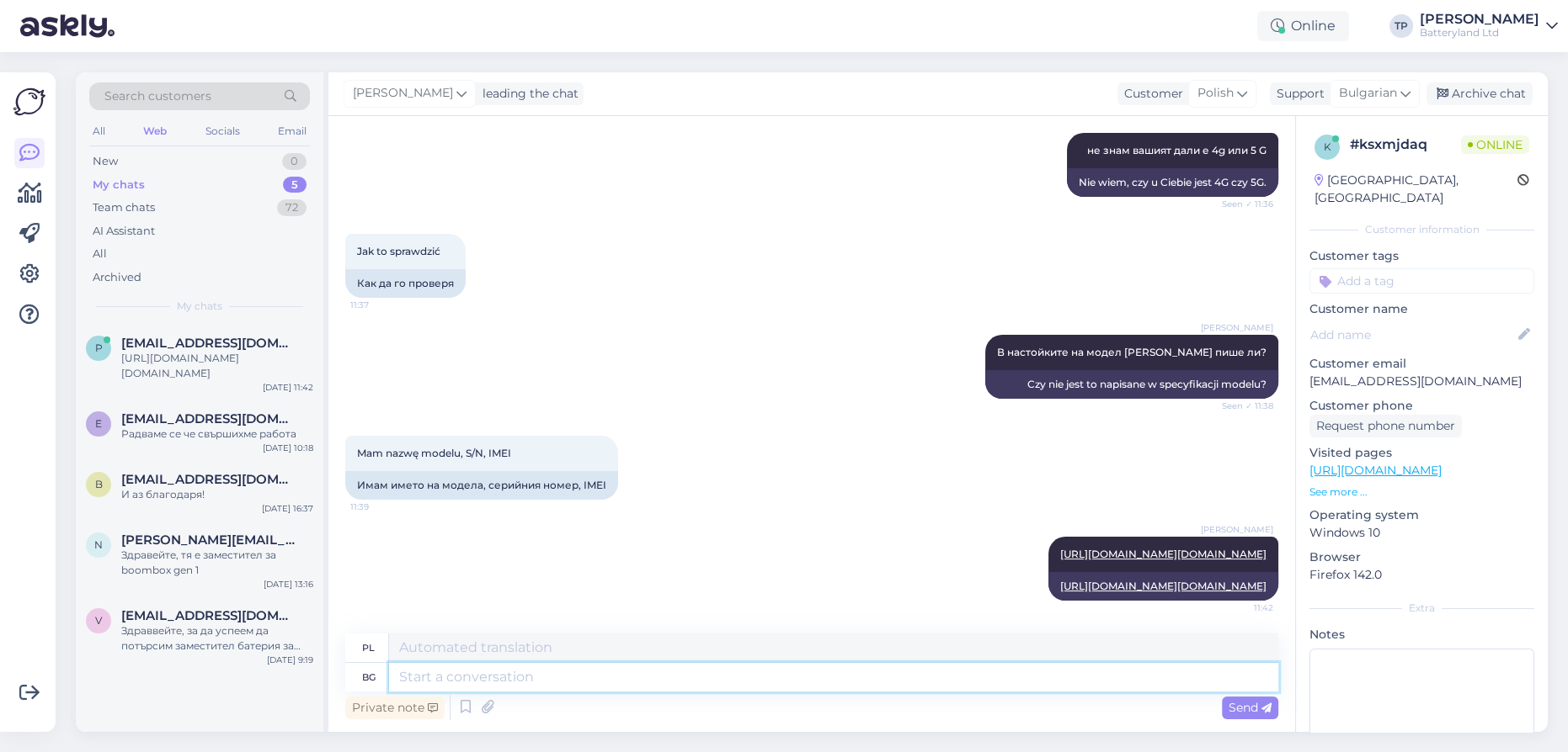
click at [501, 673] on textarea at bounding box center [834, 676] width 889 height 28
type textarea "изглецдат е"
type textarea "oni wyglądają"
type textarea "изглецдат еднакви"
type textarea "wyglądają tak samo"
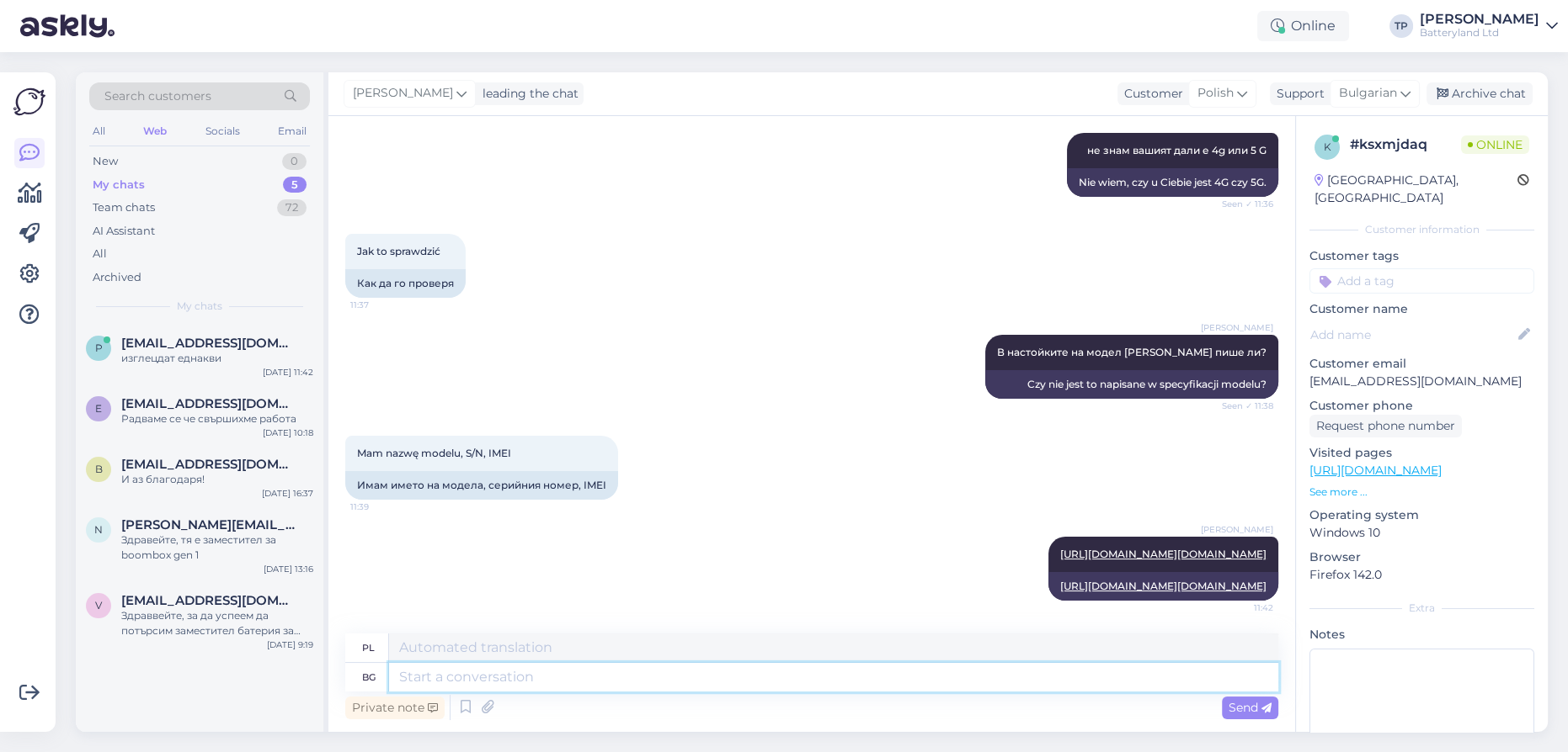
scroll to position [422, 0]
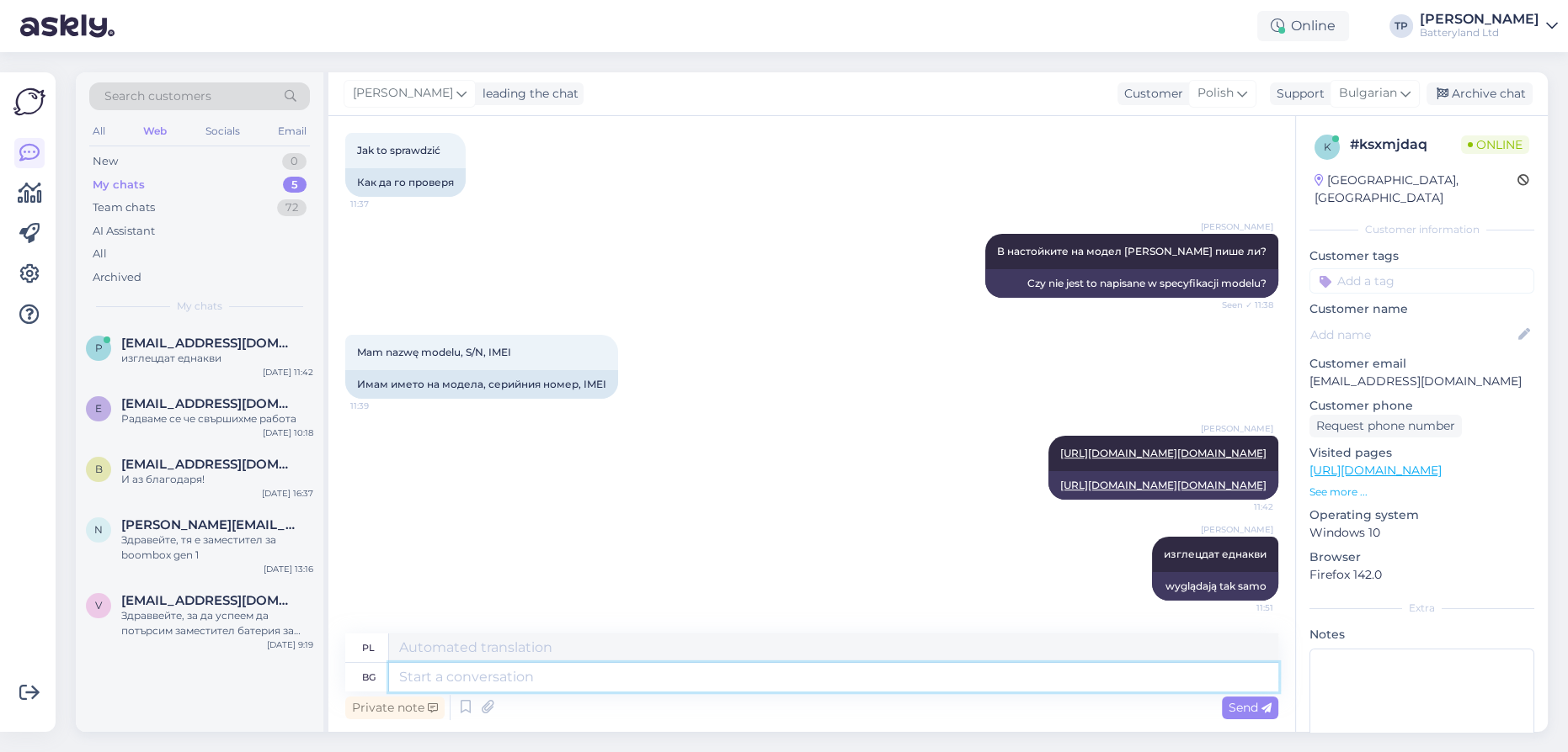
paste textarea "[URL][DOMAIN_NAME][DOMAIN_NAME]"
type textarea "[URL][DOMAIN_NAME][DOMAIN_NAME]"
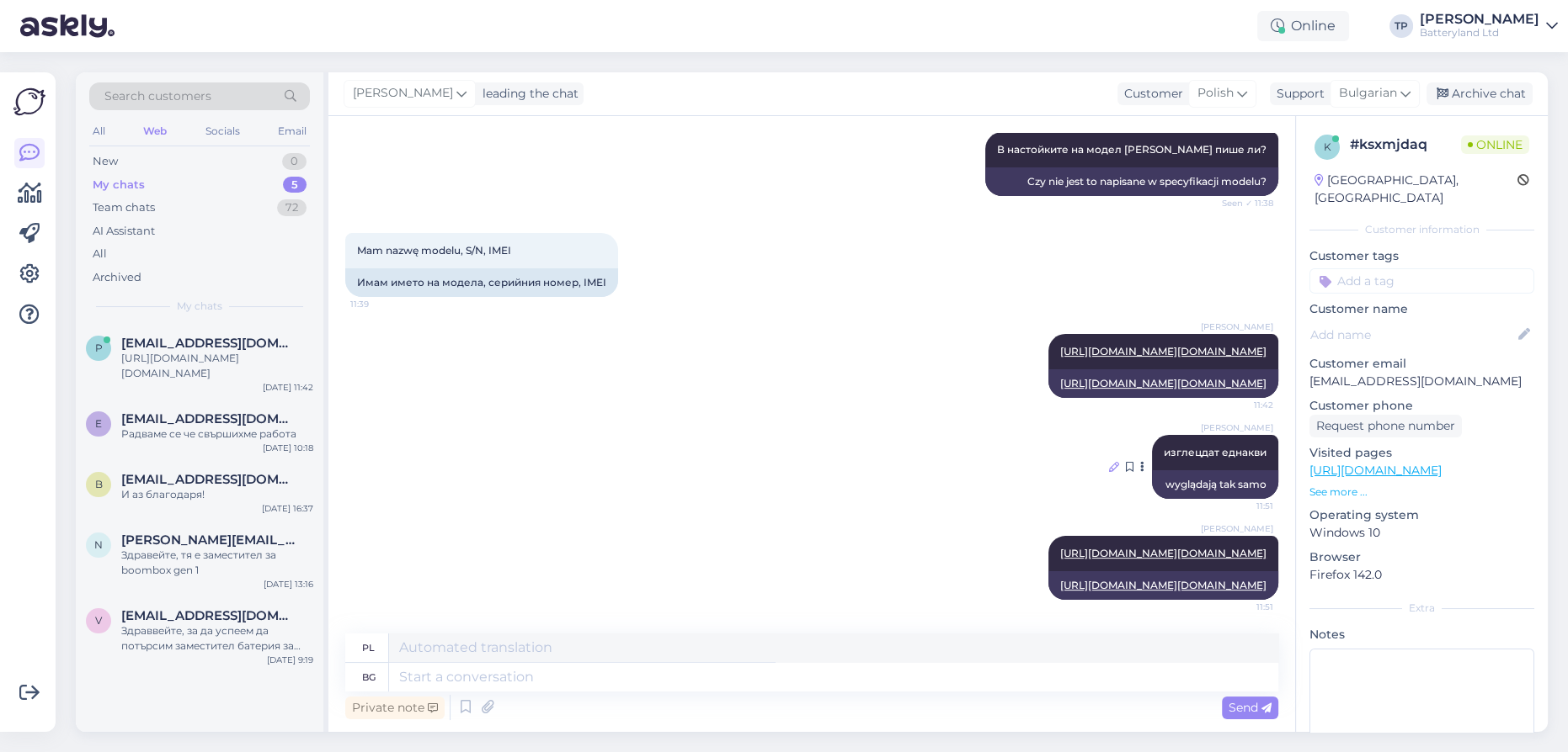
click at [1109, 462] on icon at bounding box center [1114, 467] width 10 height 10
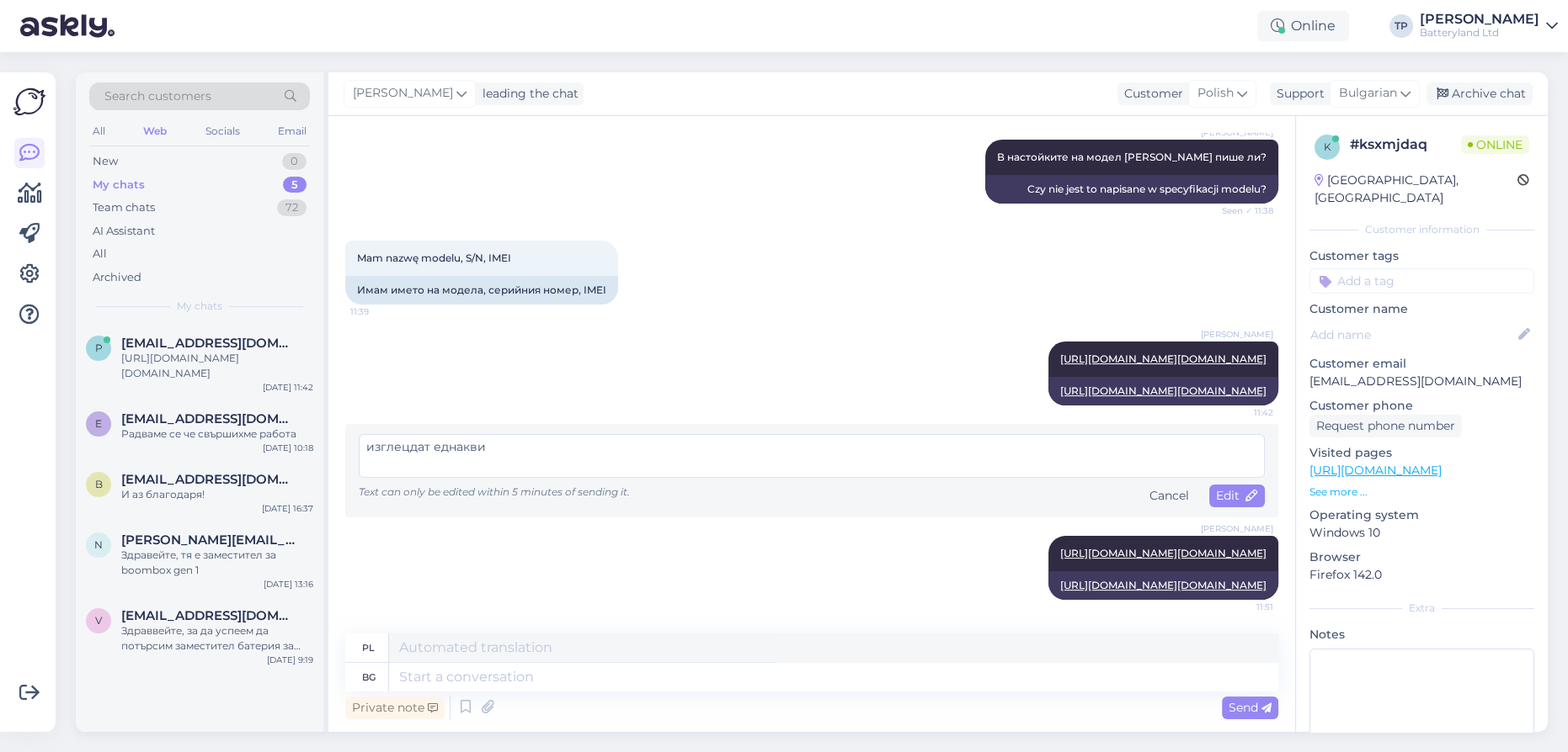
scroll to position [545, 0]
click at [399, 434] on textarea "изглецдат еднакви" at bounding box center [811, 455] width 906 height 44
type textarea "изглеждат еднакви"
click at [1216, 488] on span "Edit" at bounding box center [1236, 496] width 42 height 16
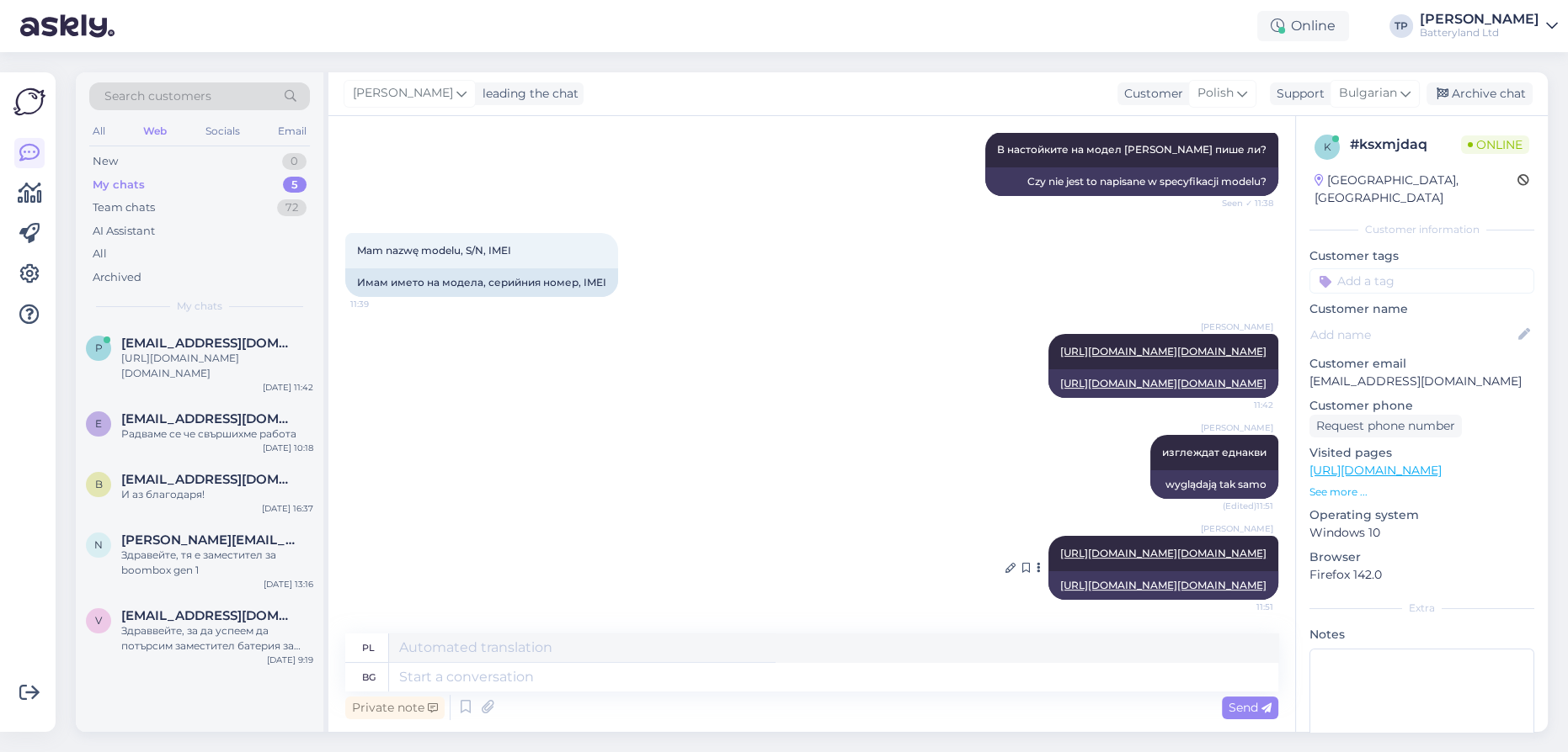
click at [1126, 582] on link "[URL][DOMAIN_NAME][DOMAIN_NAME]" at bounding box center [1163, 585] width 206 height 13
click at [557, 681] on textarea at bounding box center [834, 676] width 889 height 28
type textarea "и"
type textarea "I"
type textarea "и батерията е"
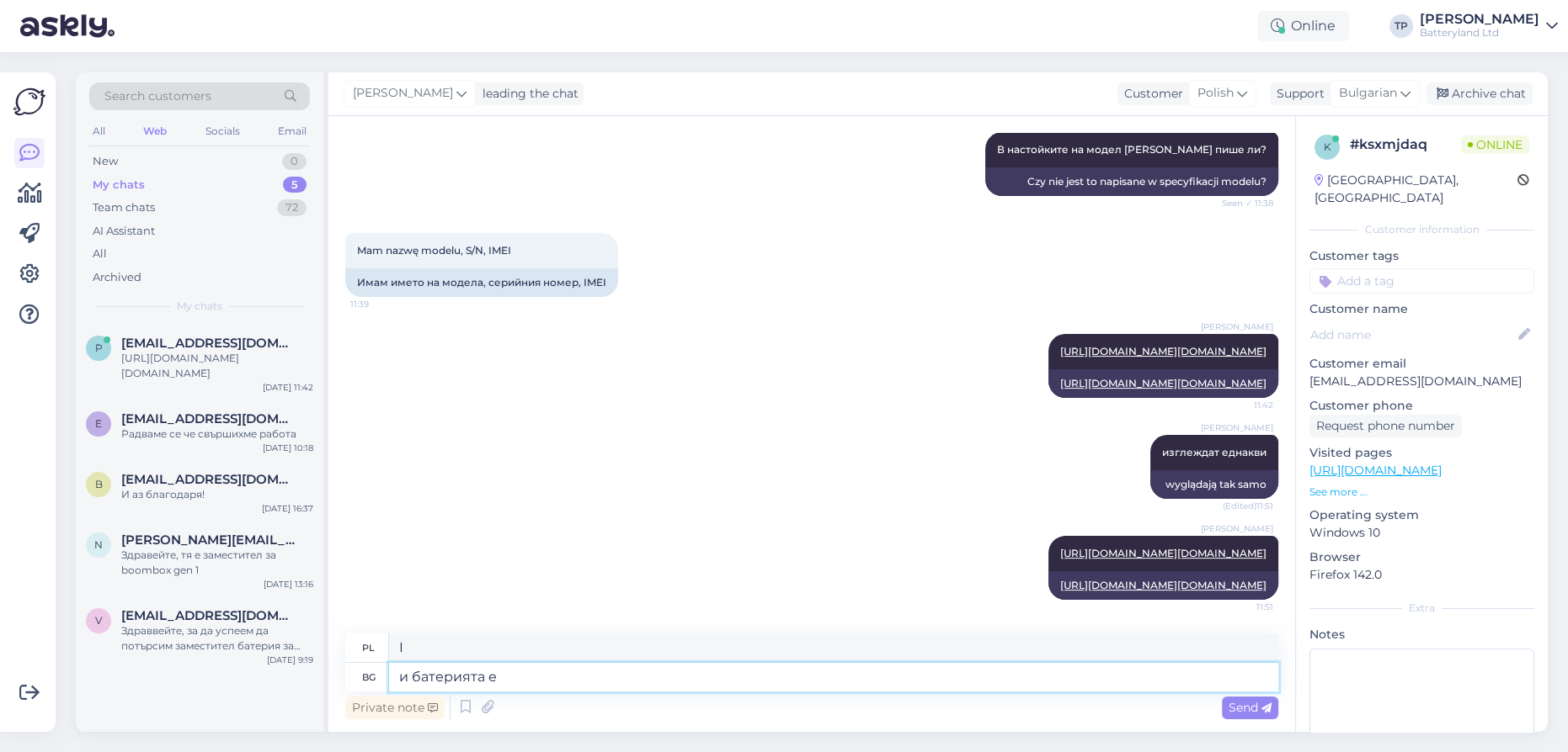
type textarea "i bateria"
type textarea "и батерията е с"
type textarea "a bateria jest z"
type textarea "и батерията е с еднакъв"
type textarea "a bateria jest taka sama"
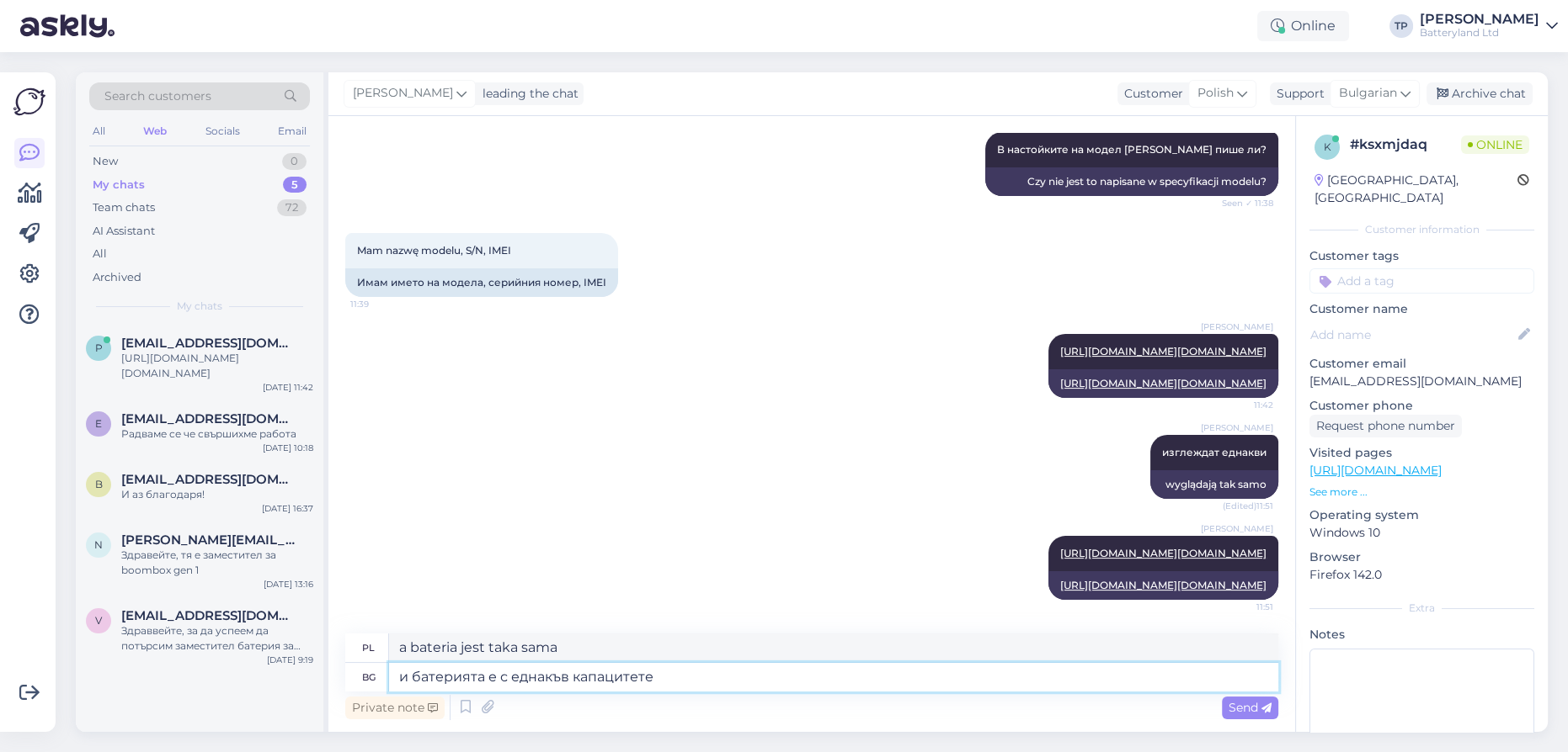
type textarea "и батерията е с еднакъв капацитете"
type textarea "a bateria ma taką samą pojemność"
type textarea "и батерията е с еднакъв капацитете на"
type textarea "a bateria ma taką samą pojemność jak"
type textarea "и батерията е с еднакъв капацитете на двата м"
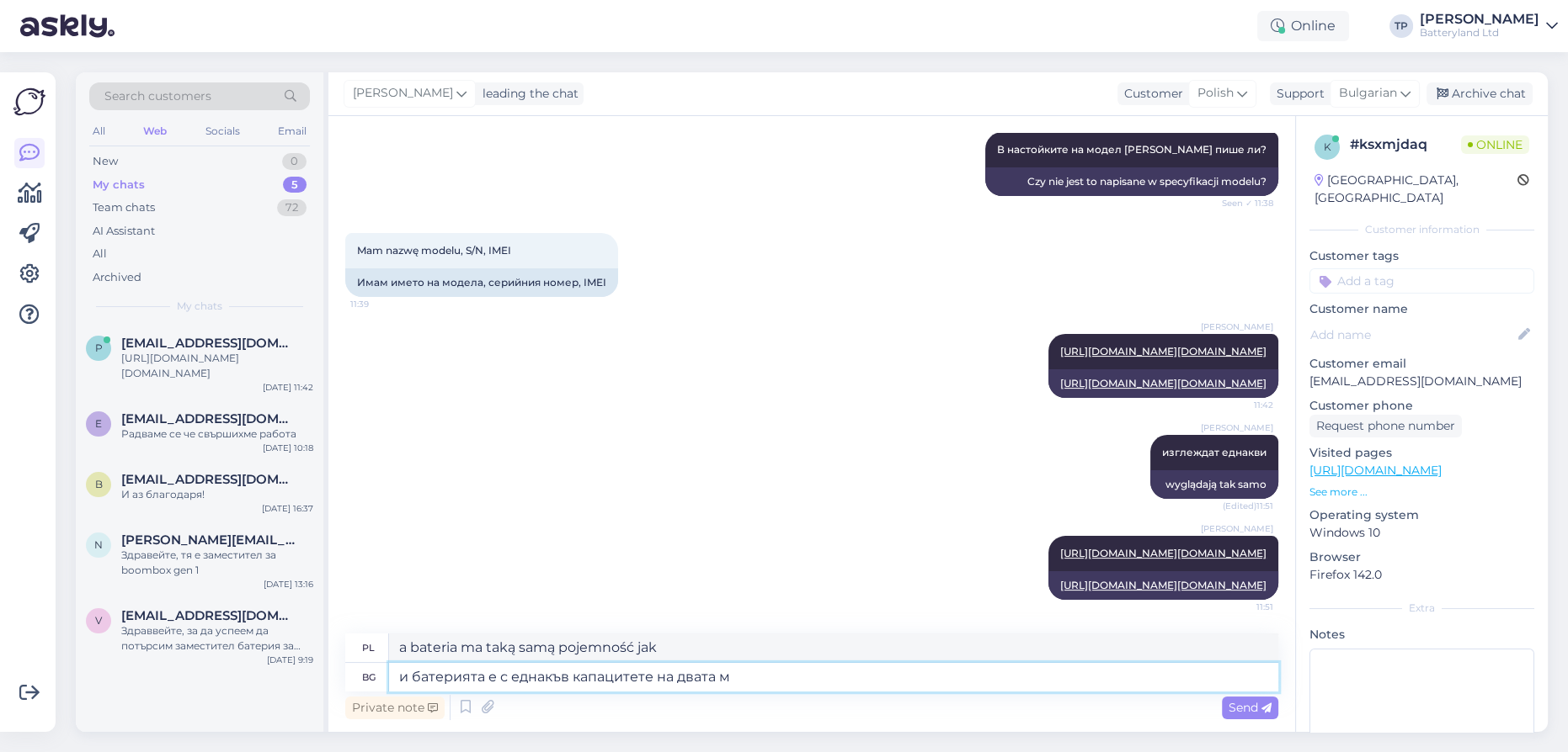
type textarea "a bateria ma taką samą pojemność w obu modelach"
type textarea "и батерията е с еднакъв капацитете на двата модела,така ч"
type textarea "a bateria ma taką samą pojemność w obu modelach, więc"
type textarea "и батерията е с еднакъв капацитете на двата модела,така че ще с"
type textarea "a bateria ma taką samą pojemność w obu modelach, więc będzie"
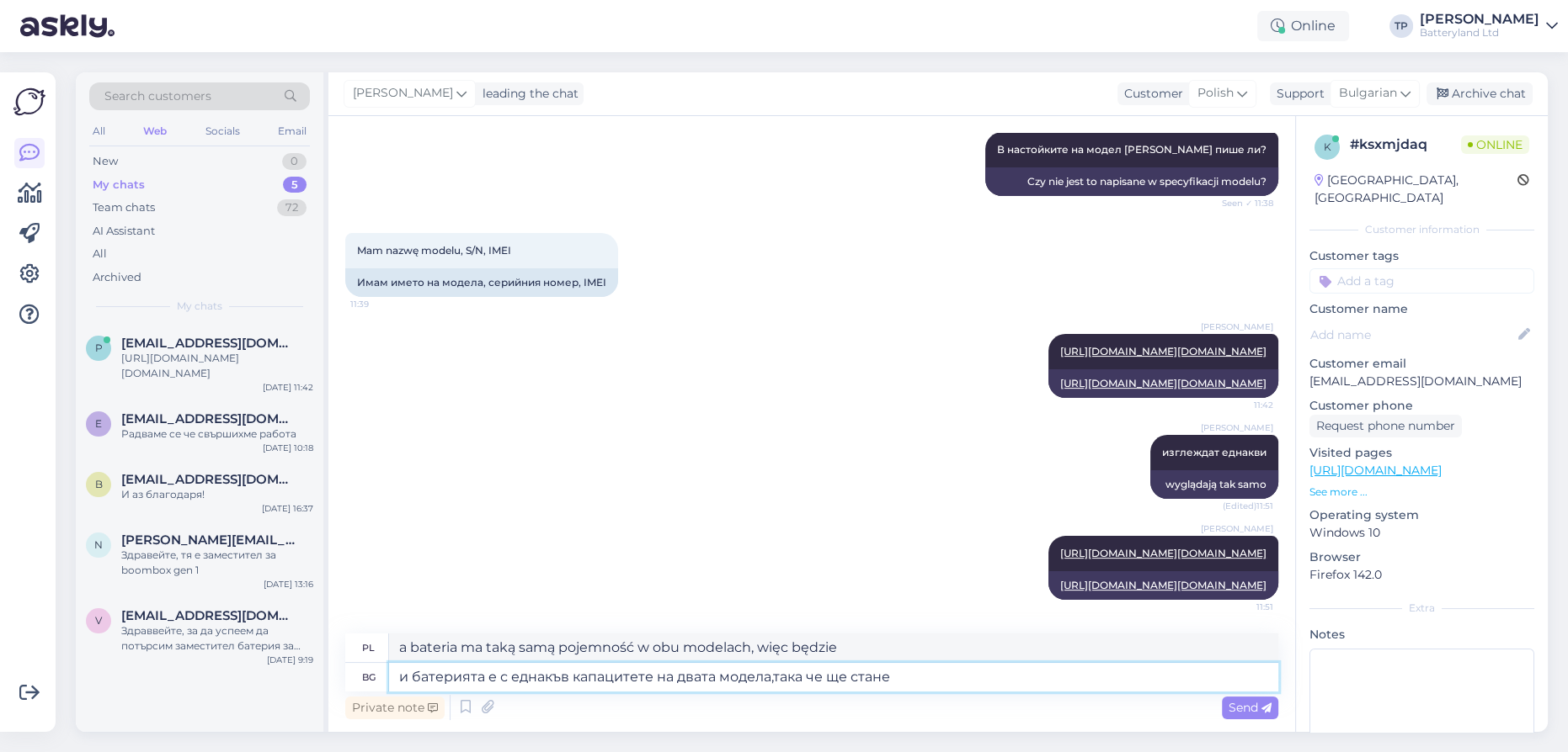
type textarea "и батерията е с еднакъв капацитете на двата модела,така че ще стане"
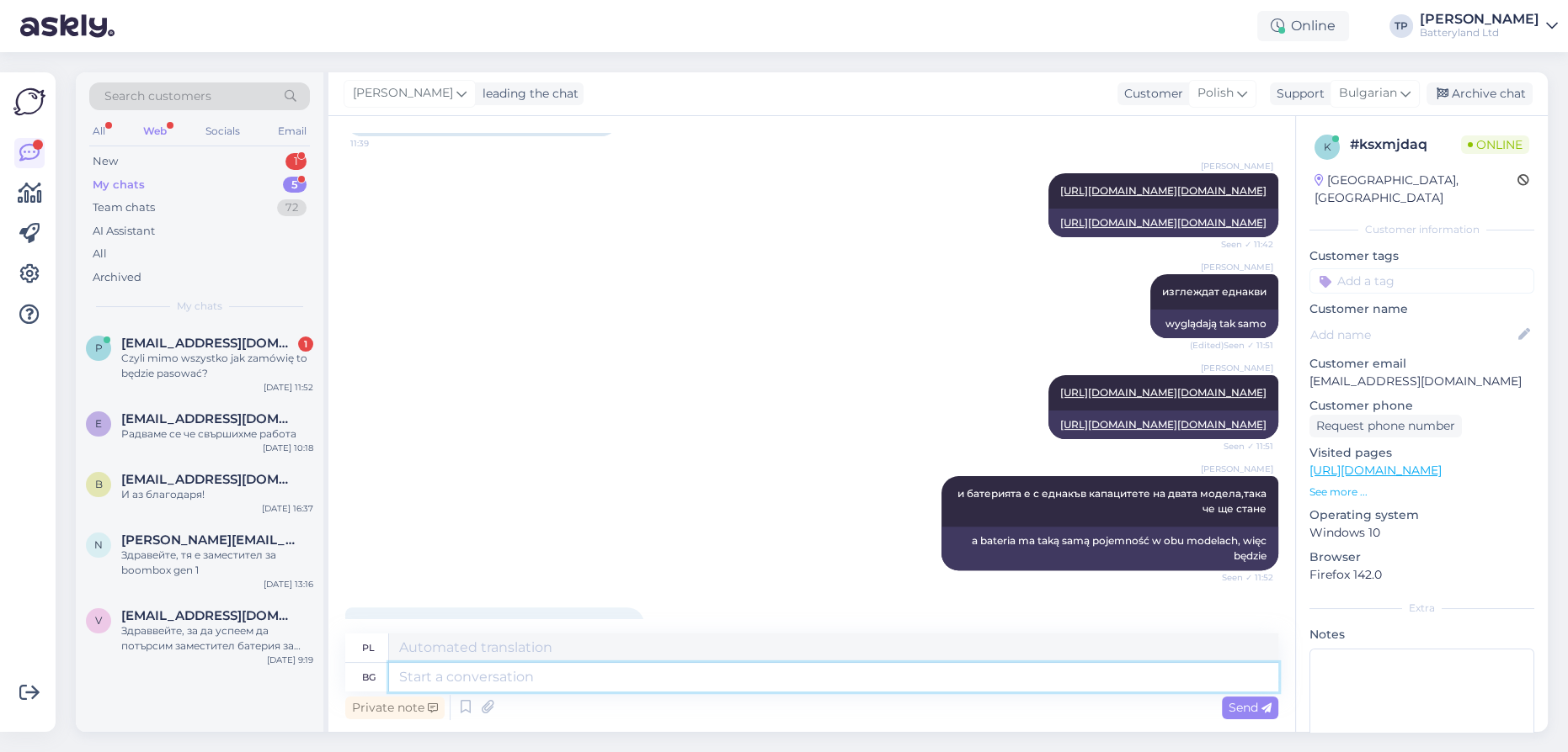
scroll to position [786, 0]
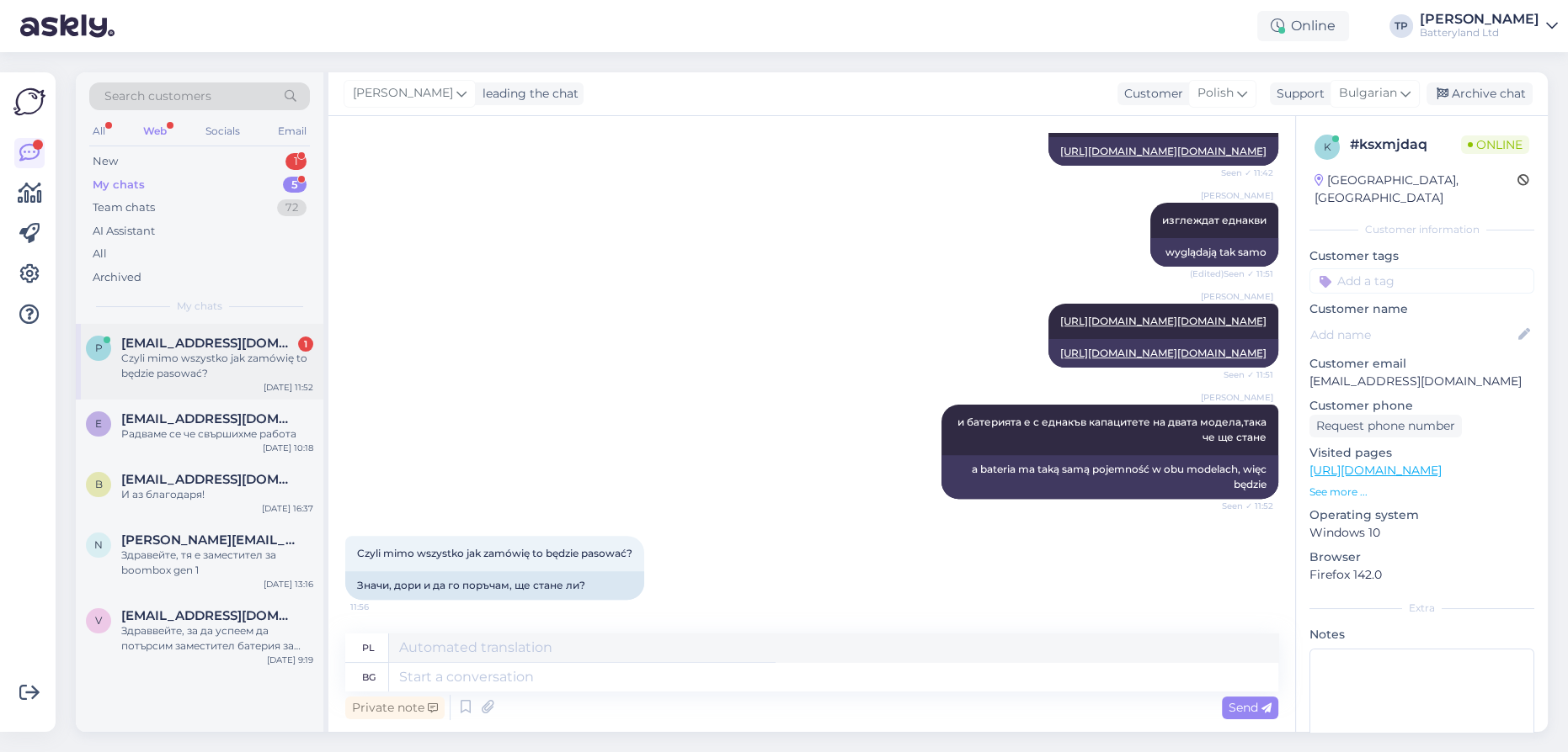
click at [276, 343] on div "[EMAIL_ADDRESS][DOMAIN_NAME] 1" at bounding box center [217, 343] width 192 height 16
click at [461, 681] on textarea at bounding box center [834, 676] width 889 height 28
type textarea "da"
type textarea "Tak"
type textarea "d"
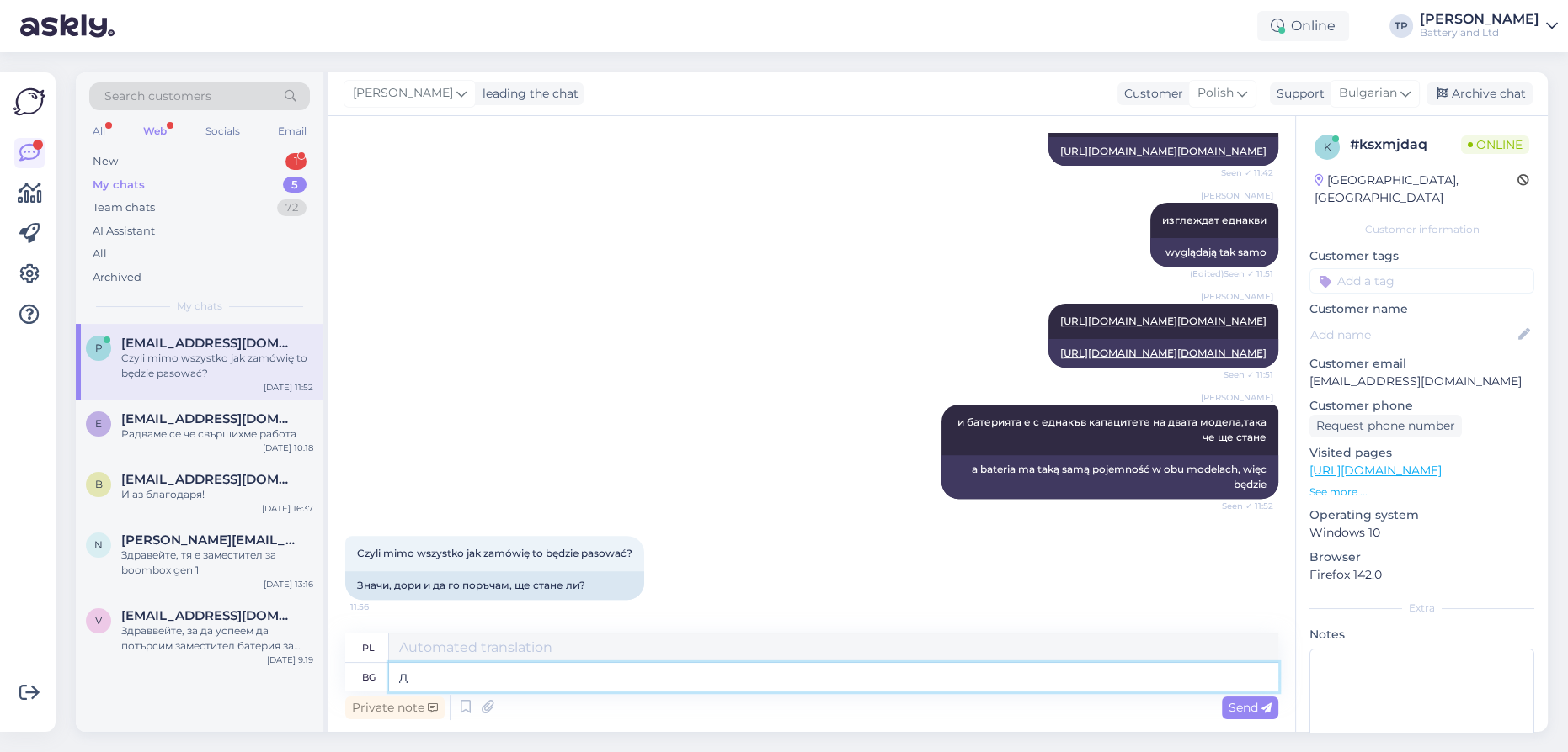
type textarea "да"
type textarea "Tak"
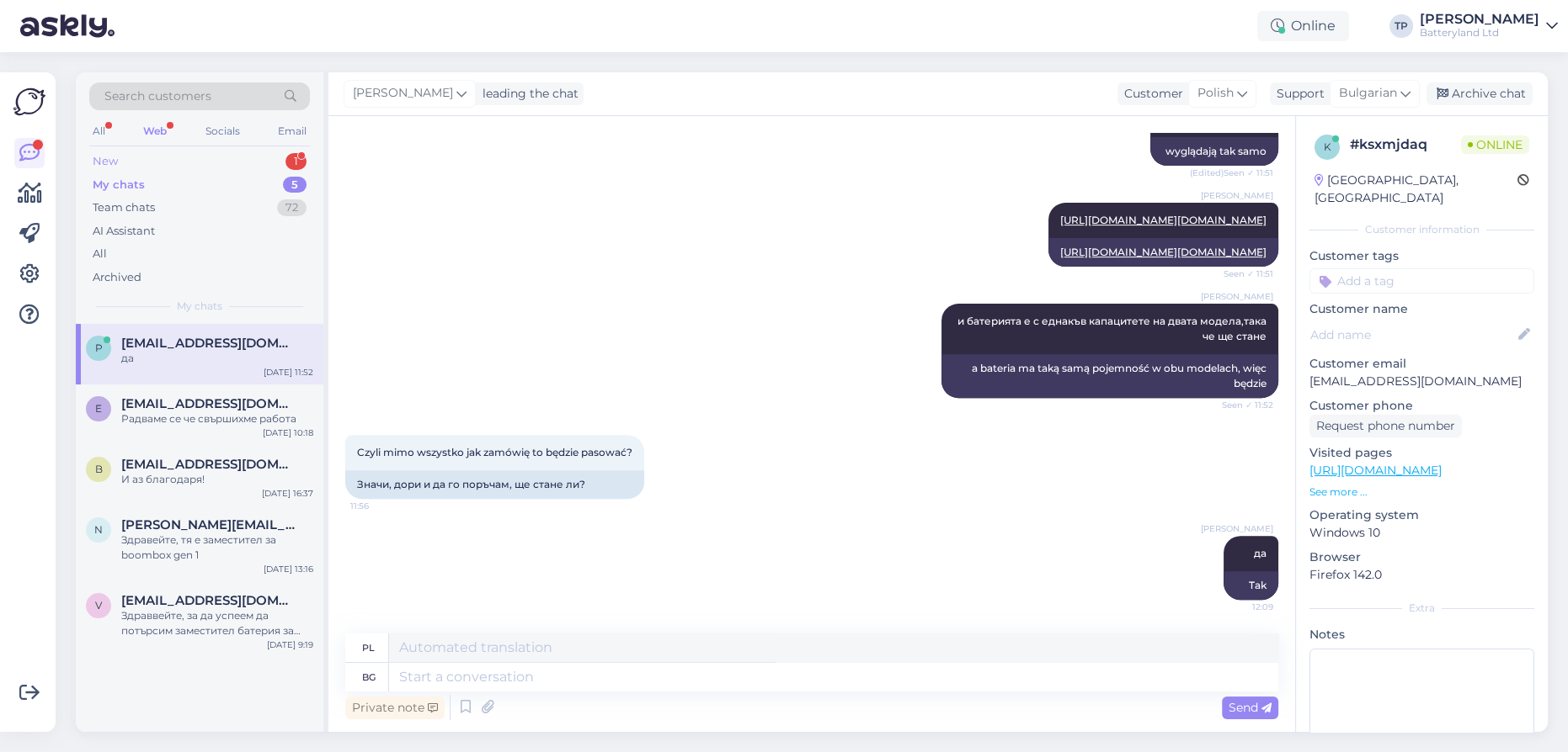
click at [287, 161] on div "1" at bounding box center [296, 161] width 21 height 16
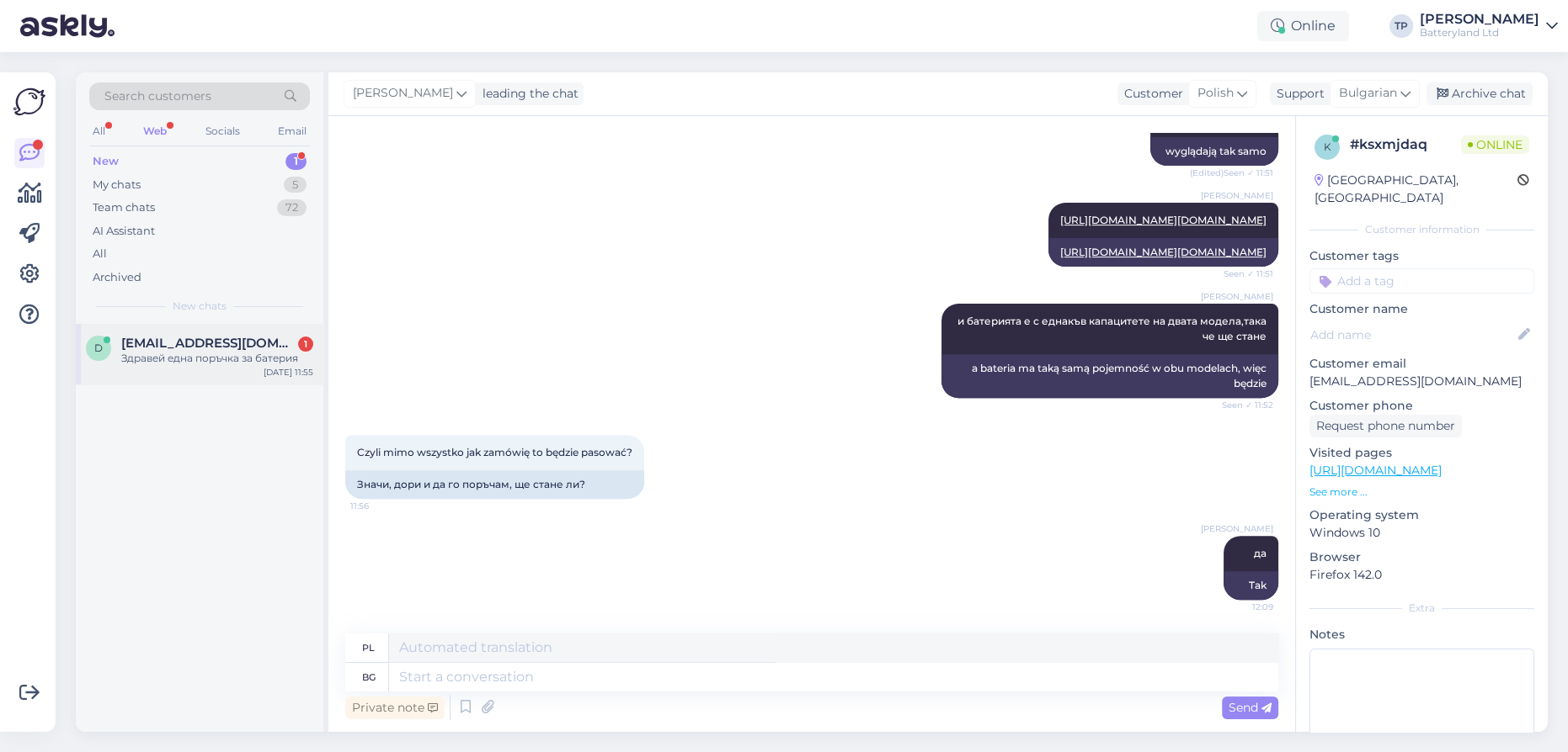
click at [238, 336] on div "[EMAIL_ADDRESS][DOMAIN_NAME] 1" at bounding box center [217, 343] width 192 height 16
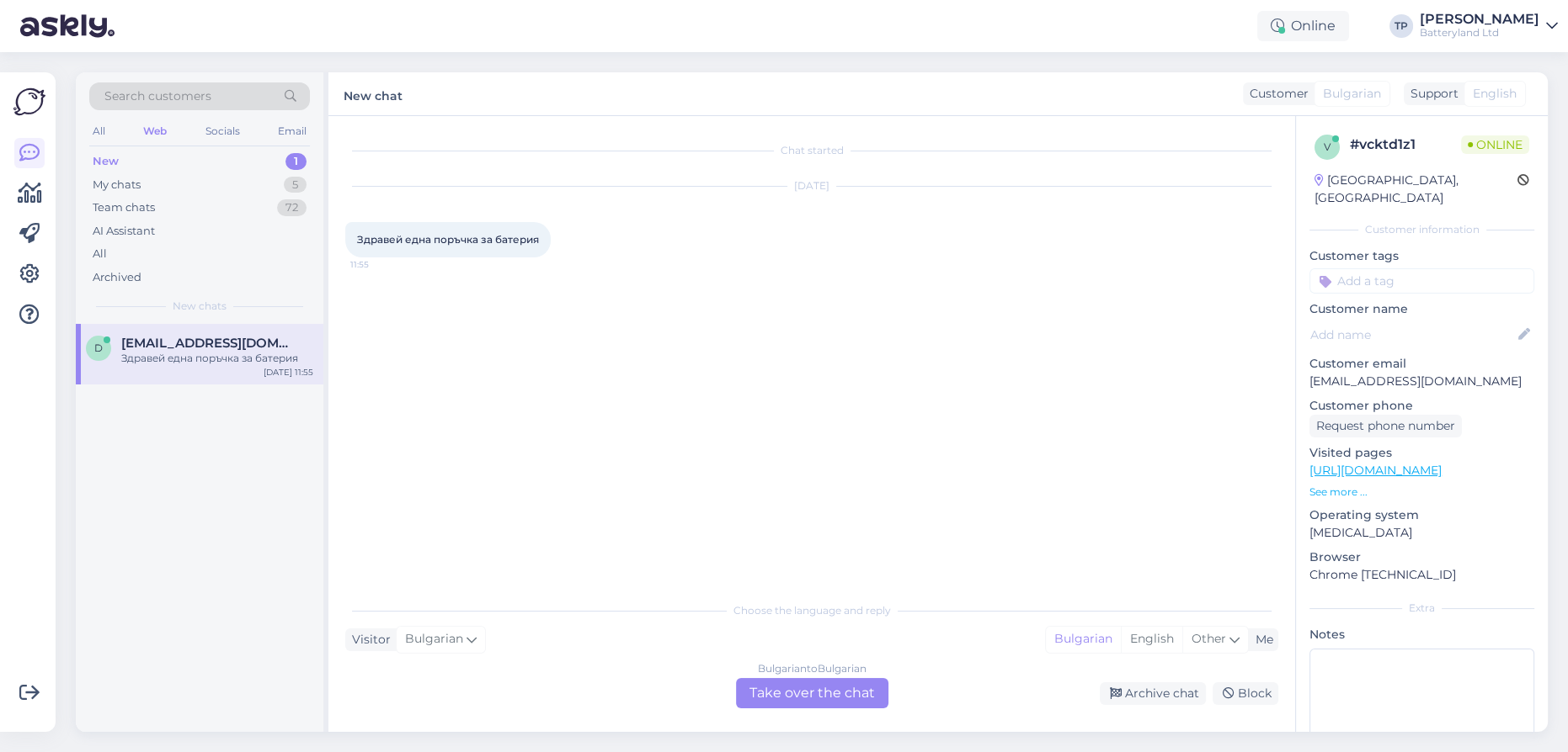
click at [770, 703] on div "Bulgarian to Bulgarian Take over the chat" at bounding box center [812, 693] width 152 height 30
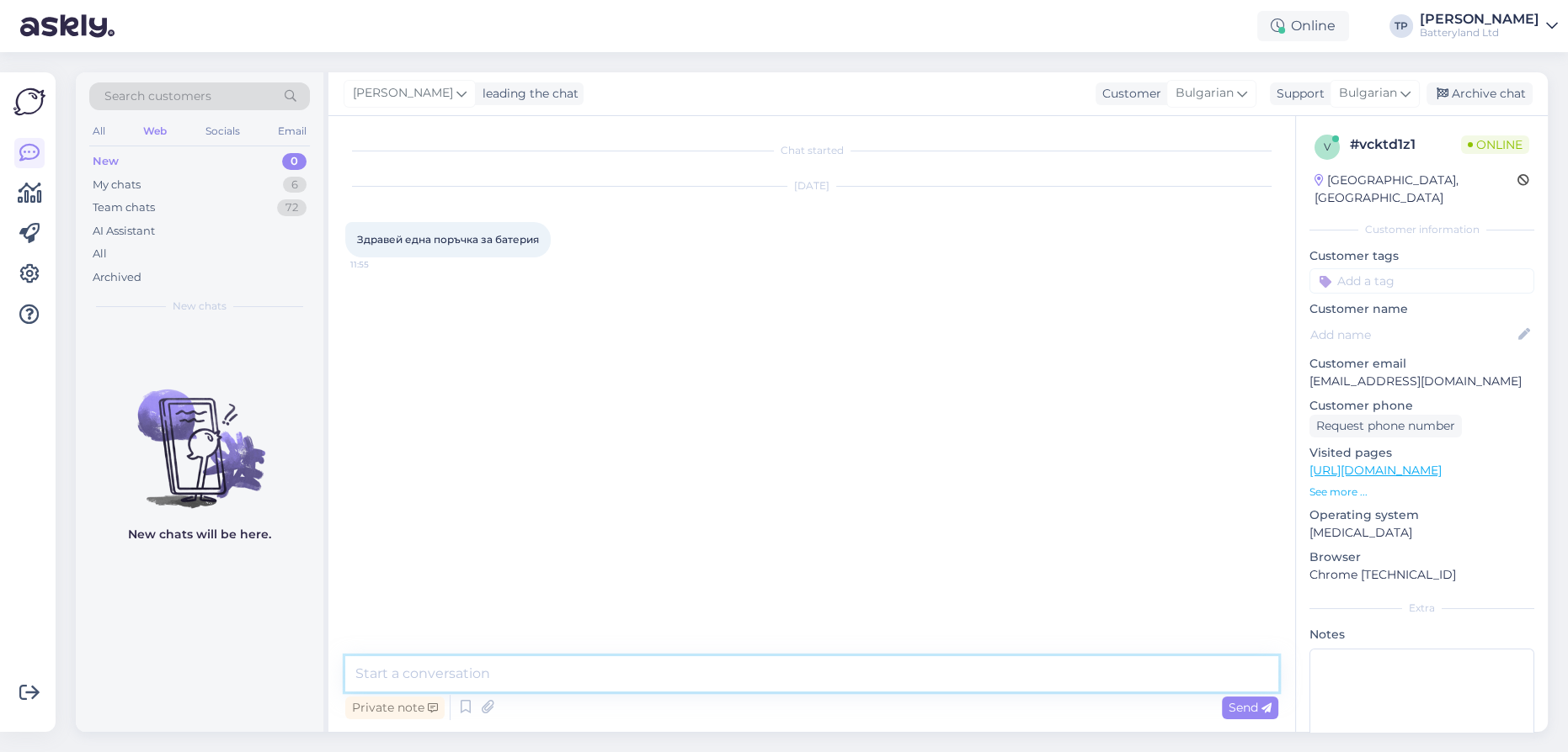
click at [586, 666] on textarea at bounding box center [812, 673] width 933 height 35
type textarea "здравейте"
type textarea "слушам ви??"
click at [283, 589] on div "New chats will be here." at bounding box center [199, 528] width 248 height 409
